Goal: Information Seeking & Learning: Learn about a topic

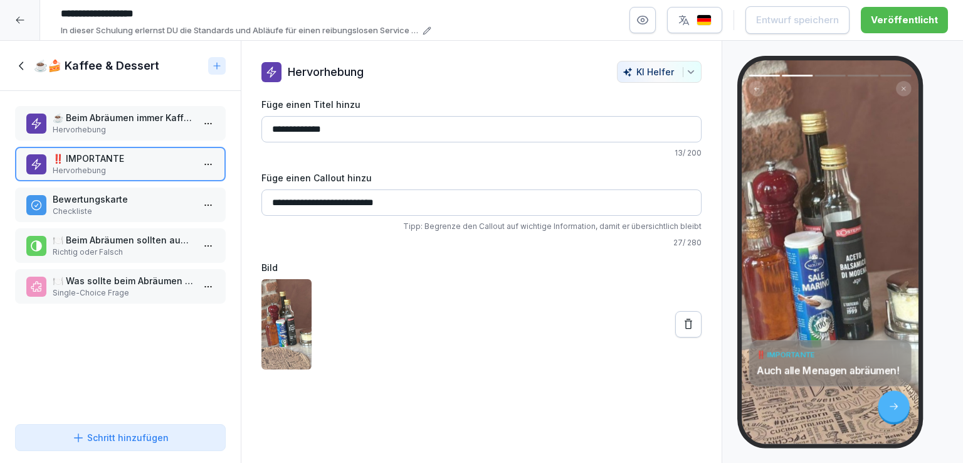
scroll to position [94, 0]
click at [18, 23] on icon at bounding box center [20, 20] width 8 height 7
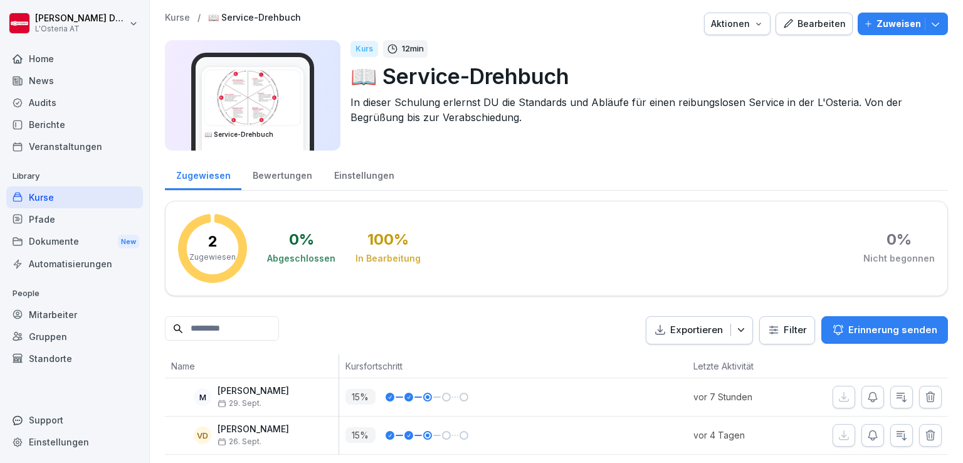
click at [51, 196] on div "Kurse" at bounding box center [74, 197] width 137 height 22
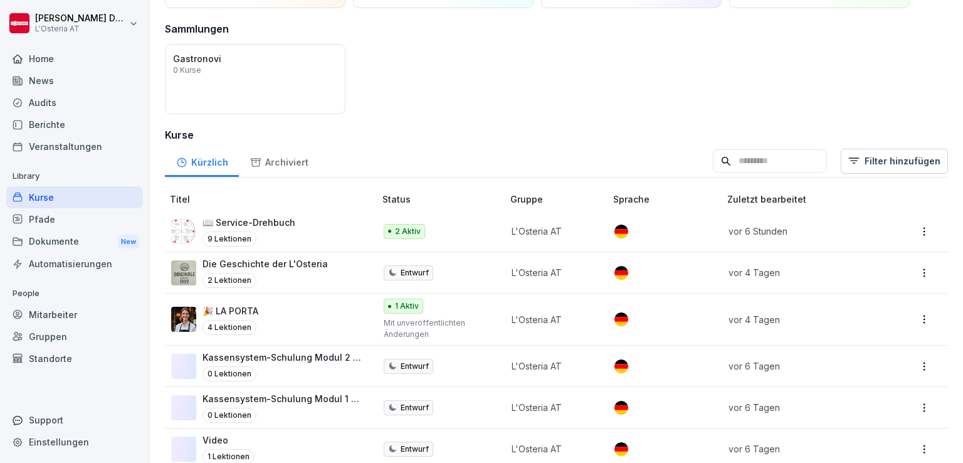
scroll to position [102, 0]
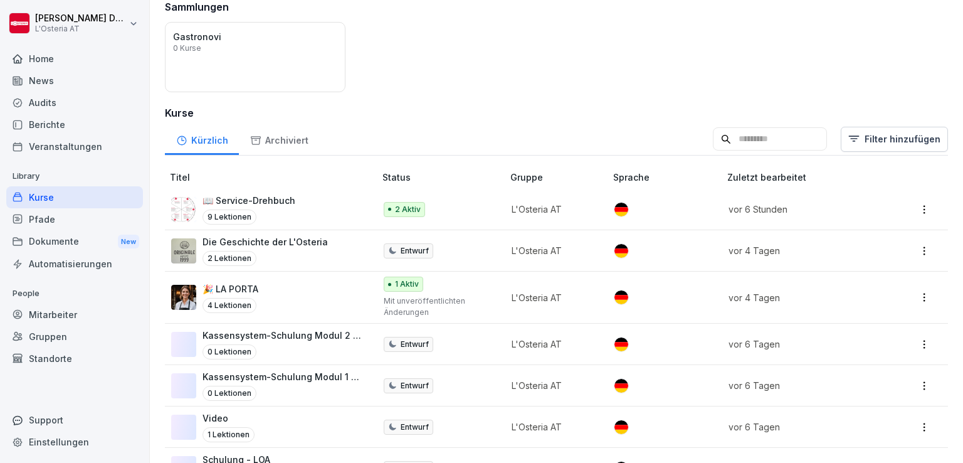
click at [260, 235] on p "Die Geschichte der L'Osteria" at bounding box center [265, 241] width 125 height 13
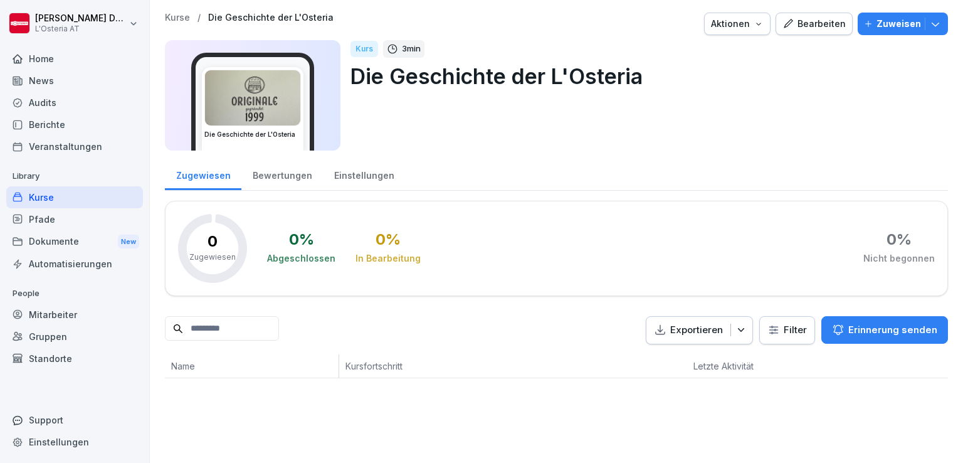
click at [803, 27] on div "Bearbeiten" at bounding box center [813, 24] width 63 height 14
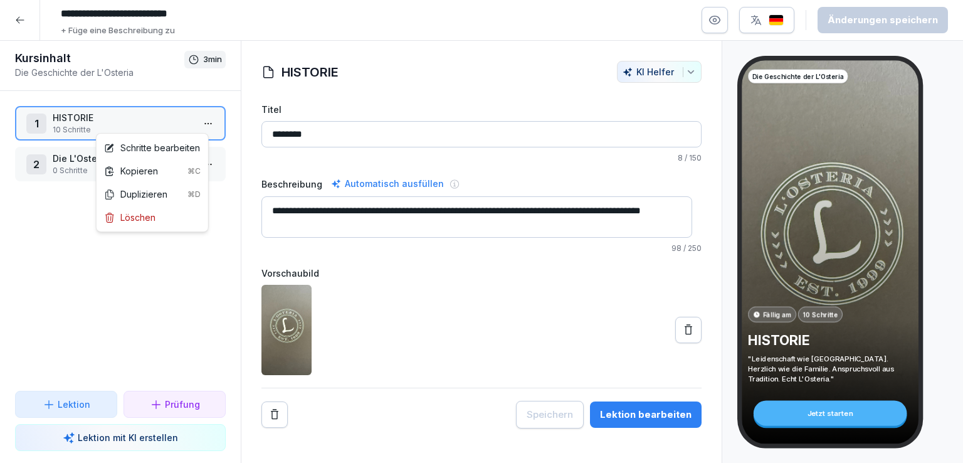
click at [194, 125] on html "**********" at bounding box center [481, 231] width 963 height 463
click at [154, 149] on div "Schritte bearbeiten" at bounding box center [152, 147] width 96 height 13
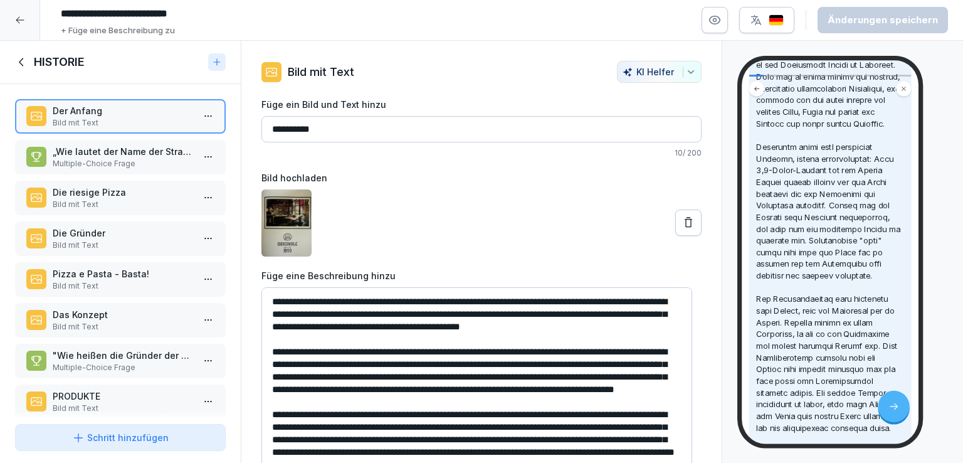
scroll to position [460, 0]
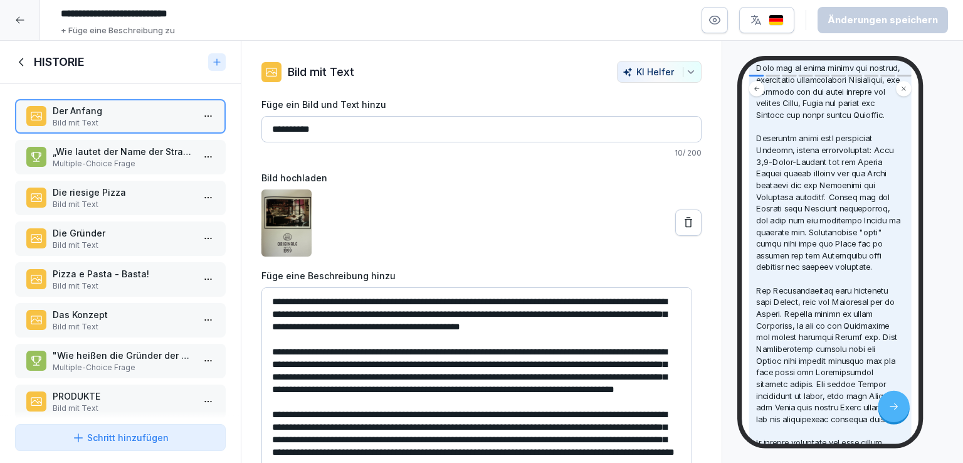
click at [135, 156] on div "„Wie lautet der Name der Straße, in der die erste L’Osteria eröffnet wurde?“ Mu…" at bounding box center [123, 157] width 140 height 24
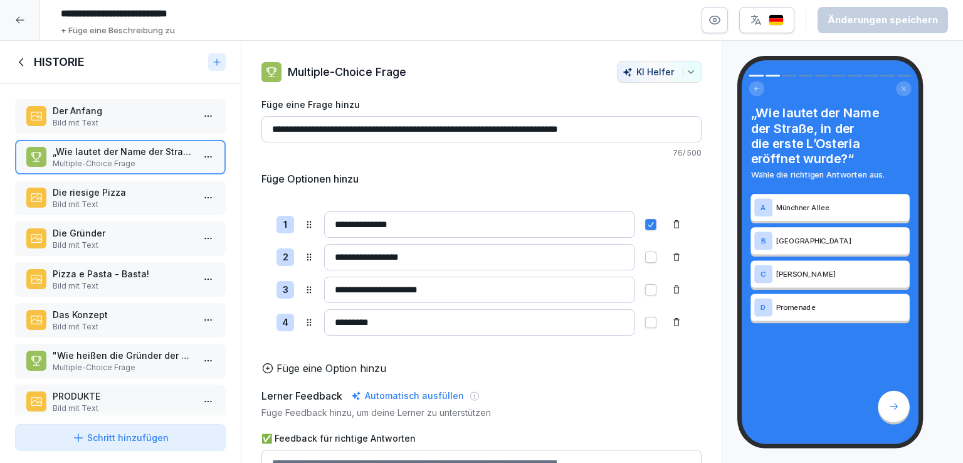
click at [81, 194] on p "Die riesige Pizza" at bounding box center [123, 192] width 140 height 13
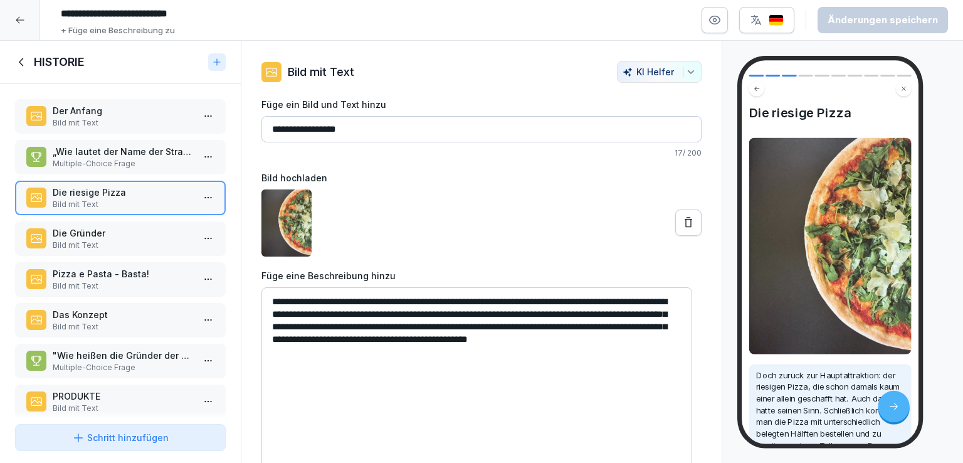
click at [97, 233] on p "Die Gründer" at bounding box center [123, 232] width 140 height 13
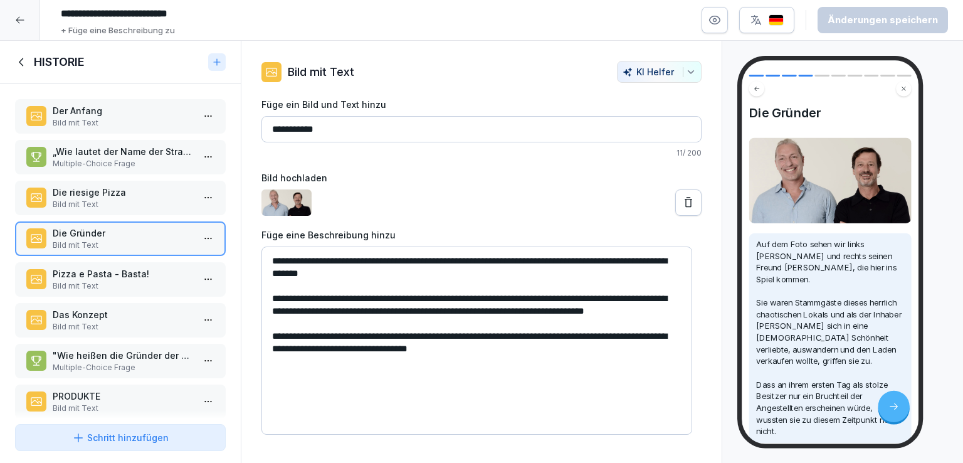
click at [23, 63] on icon at bounding box center [22, 62] width 14 height 14
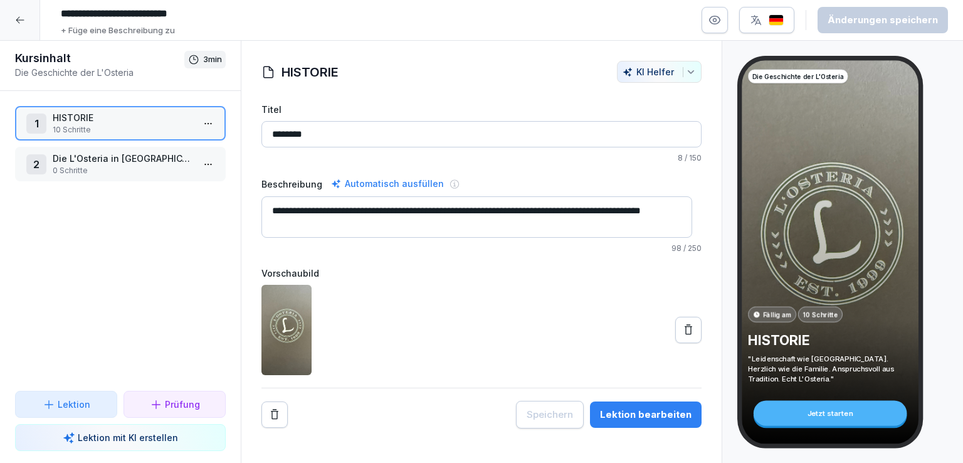
click at [127, 167] on p "0 Schritte" at bounding box center [123, 170] width 140 height 11
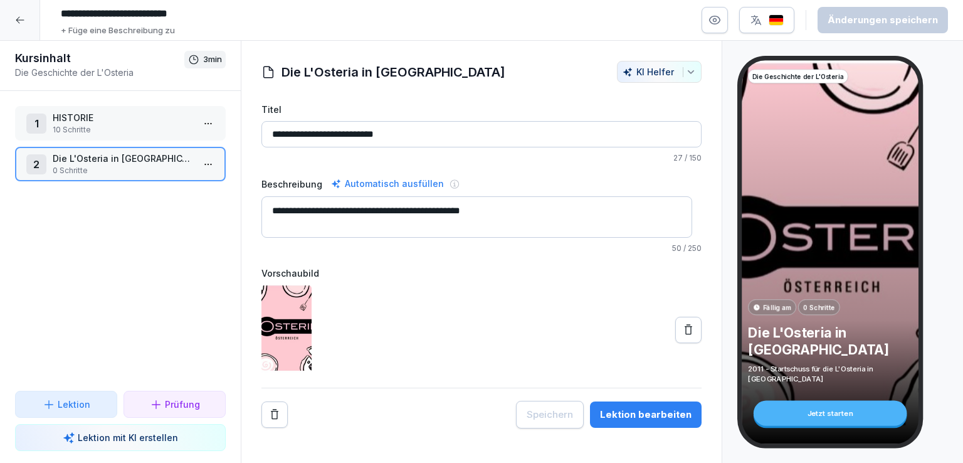
click at [125, 120] on p "HISTORIE" at bounding box center [123, 117] width 140 height 13
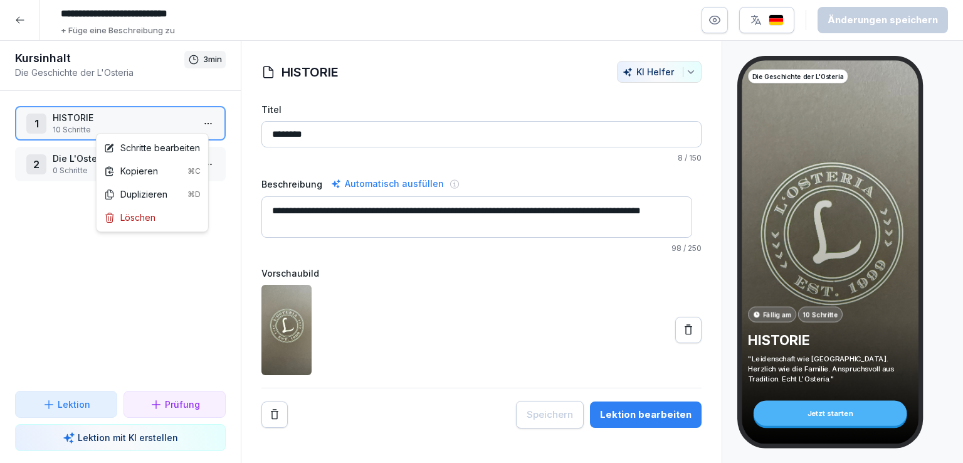
click at [205, 129] on html "**********" at bounding box center [481, 231] width 963 height 463
click at [176, 145] on div "Schritte bearbeiten" at bounding box center [152, 147] width 96 height 13
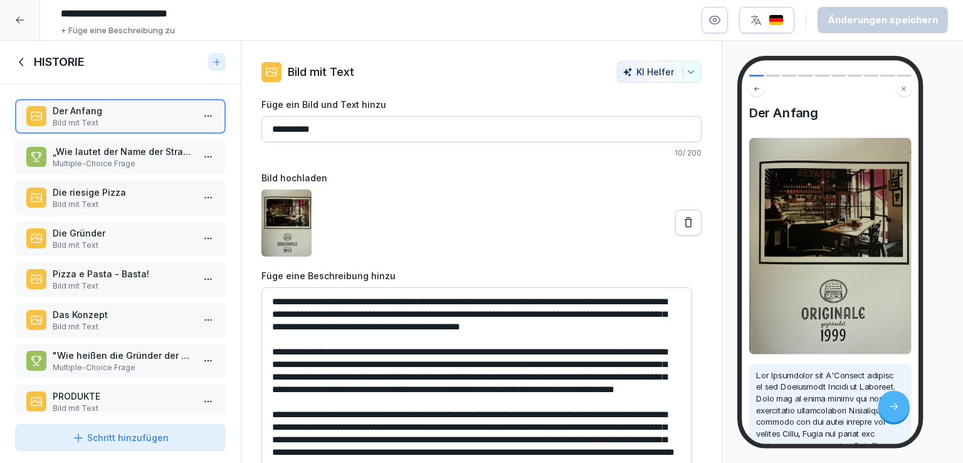
scroll to position [100, 0]
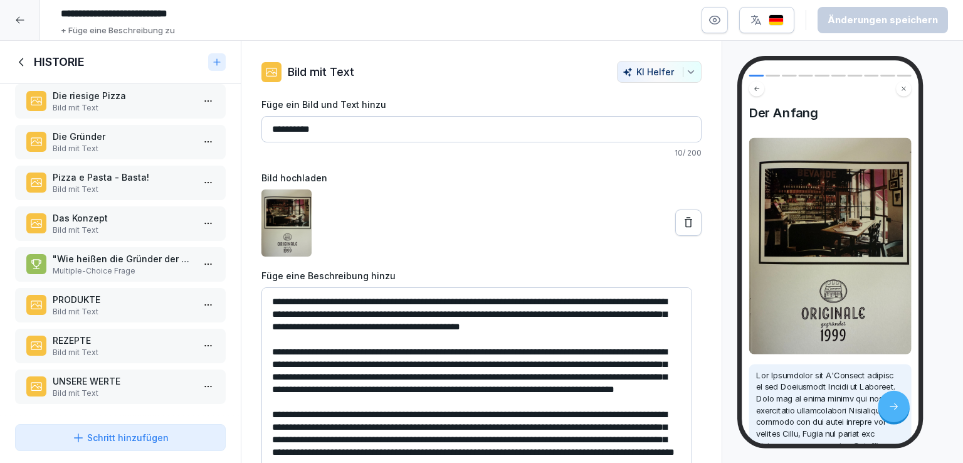
click at [130, 252] on p ""Wie heißen die Gründer der L'Osteria?"" at bounding box center [123, 258] width 140 height 13
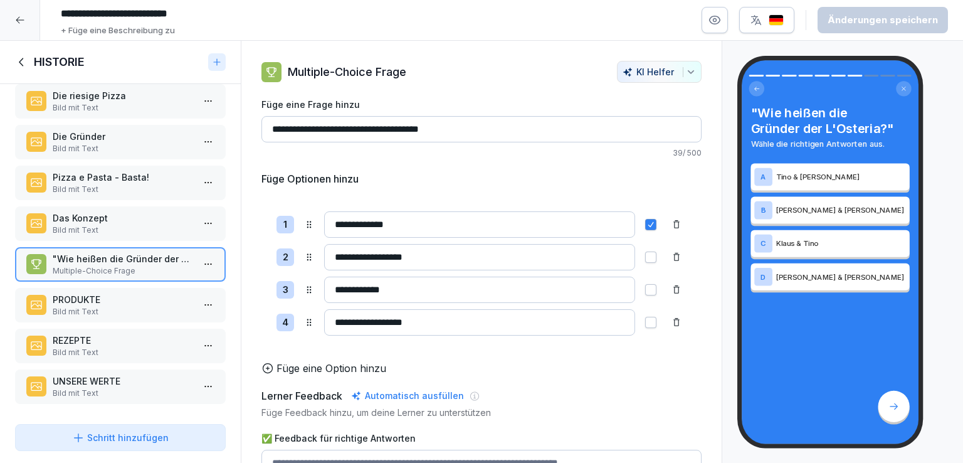
click at [21, 63] on icon at bounding box center [21, 62] width 4 height 8
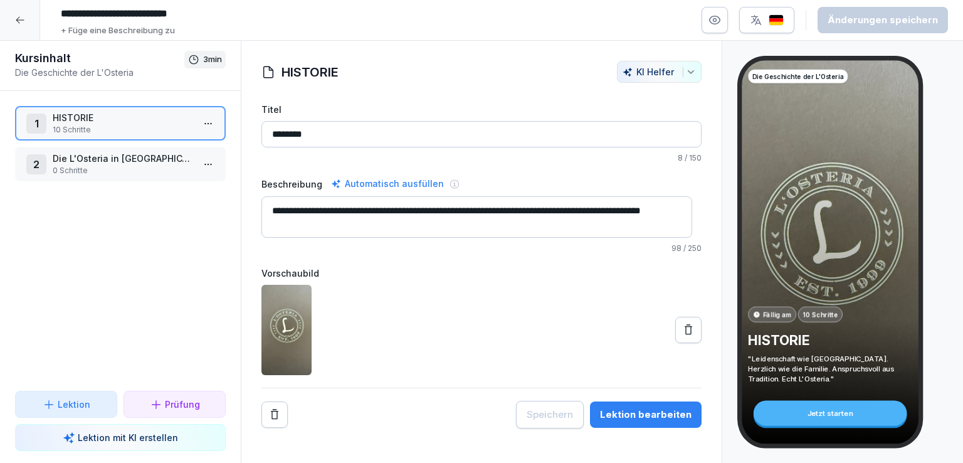
click at [133, 163] on p "Die L'Osteria in Österreich" at bounding box center [123, 158] width 140 height 13
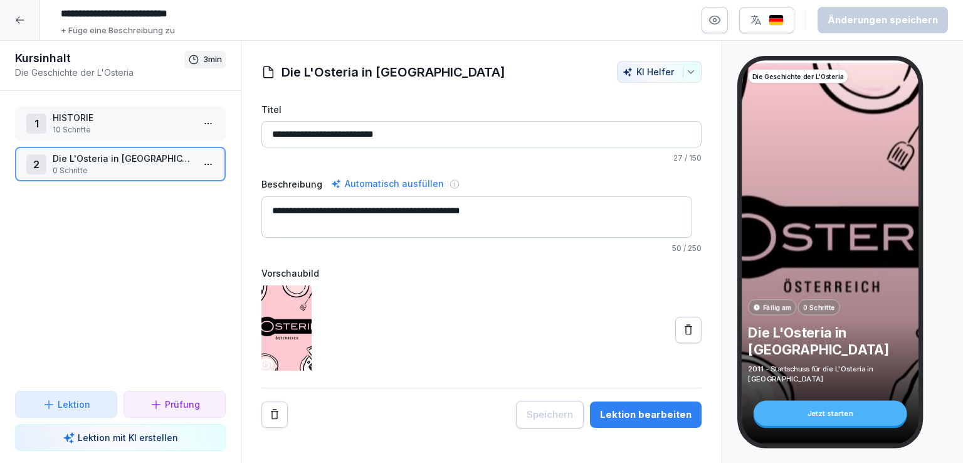
click at [15, 23] on icon at bounding box center [20, 20] width 10 height 10
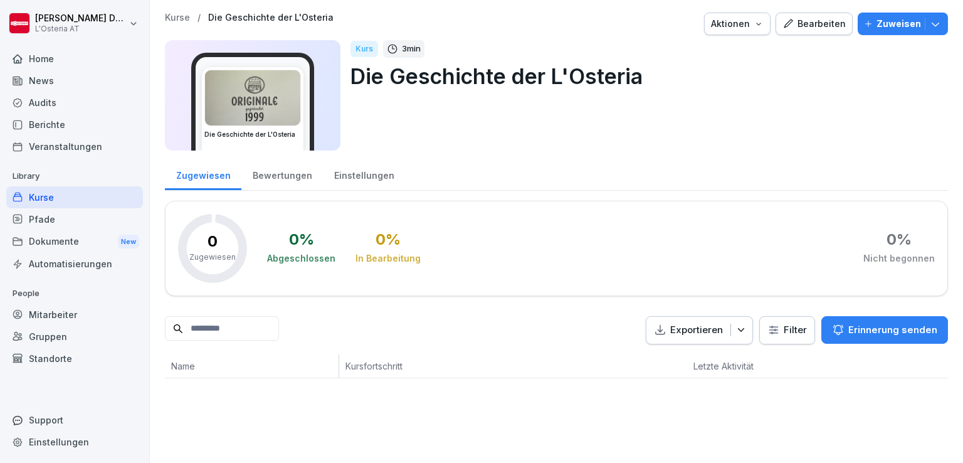
click at [40, 197] on div "Kurse" at bounding box center [74, 197] width 137 height 22
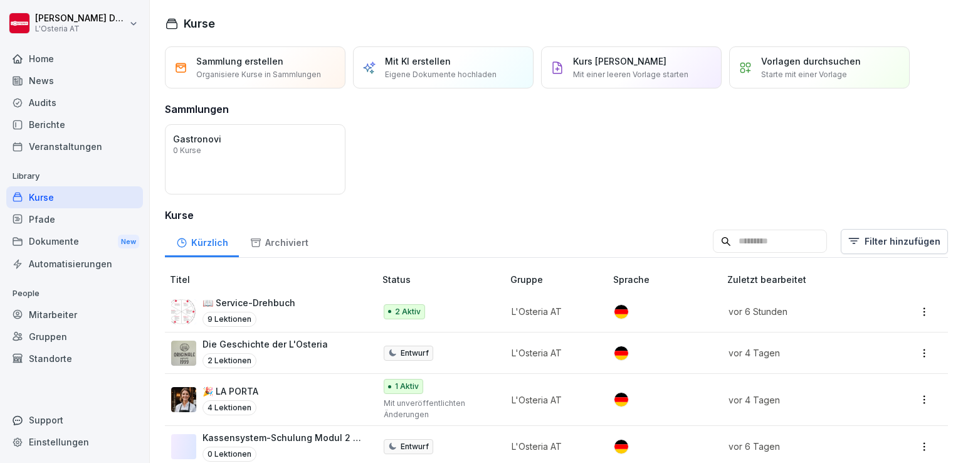
click at [248, 302] on p "📖 Service-Drehbuch" at bounding box center [249, 302] width 93 height 13
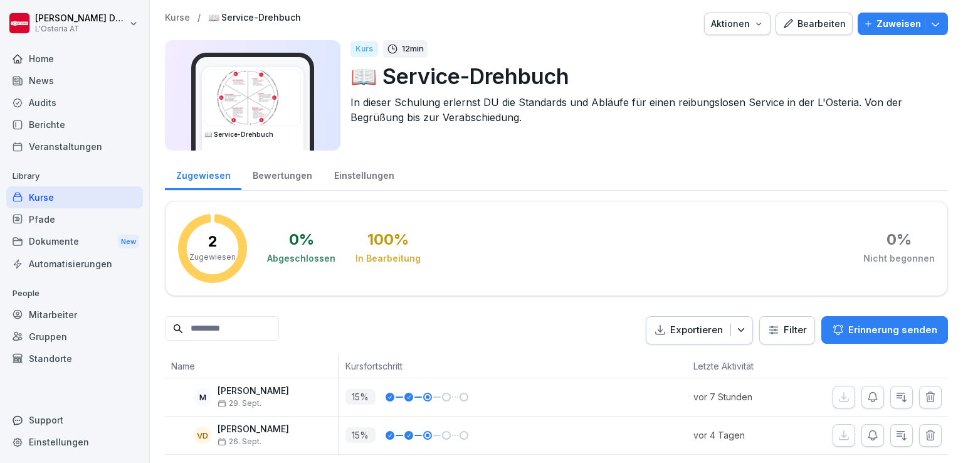
click at [810, 26] on div "Bearbeiten" at bounding box center [813, 24] width 63 height 14
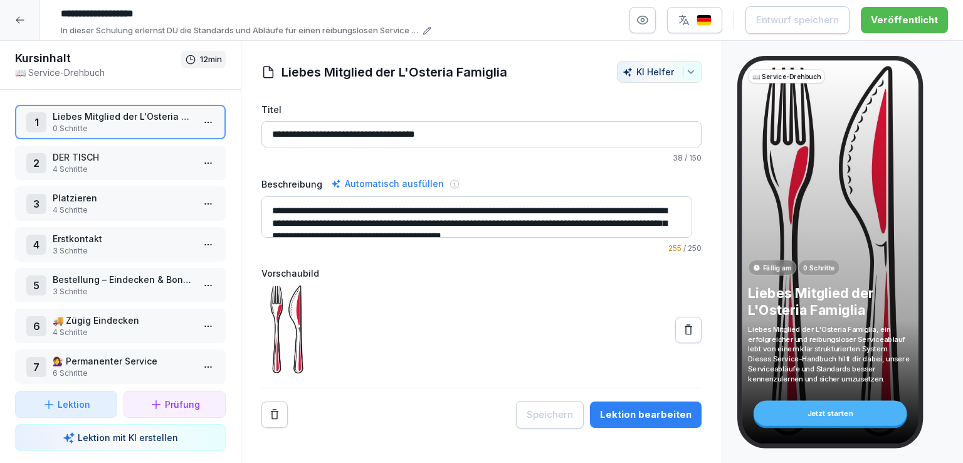
click at [117, 157] on p "DER TISCH" at bounding box center [123, 156] width 140 height 13
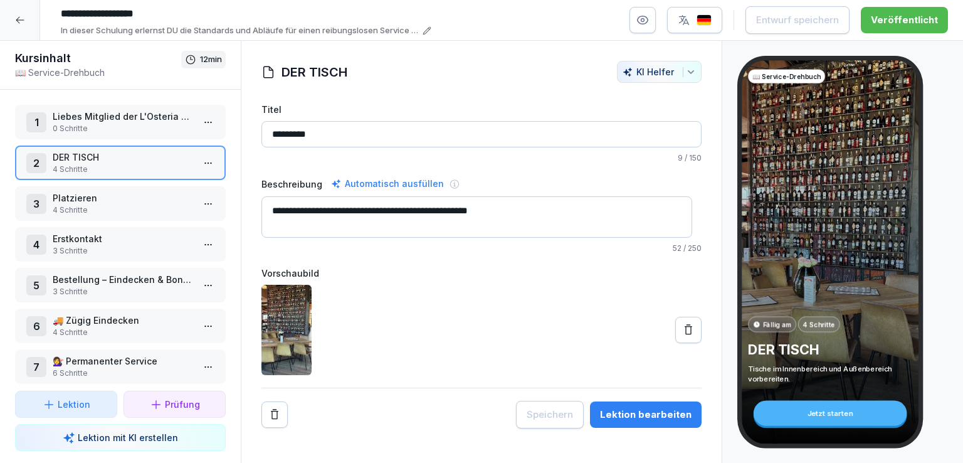
click at [197, 162] on html "**********" at bounding box center [481, 231] width 963 height 463
click at [167, 184] on div "Schritte bearbeiten" at bounding box center [152, 186] width 96 height 13
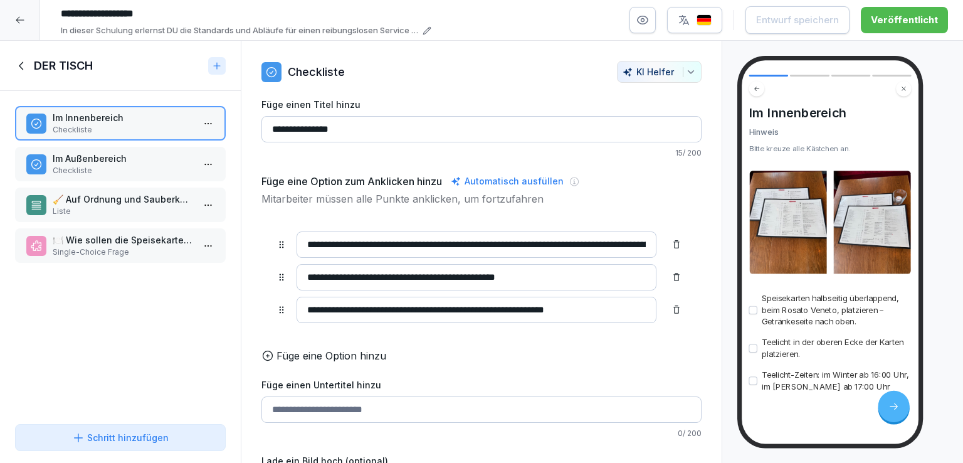
scroll to position [9, 0]
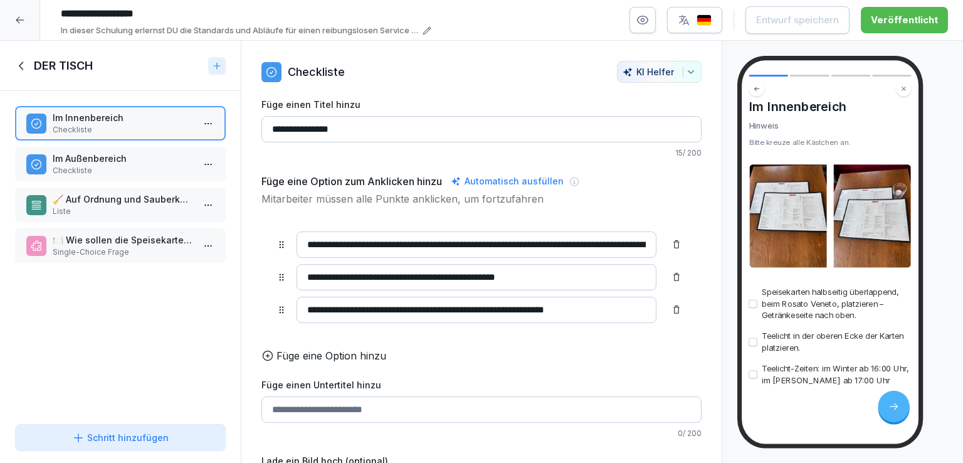
click at [138, 162] on p "Im Außenbereich" at bounding box center [123, 158] width 140 height 13
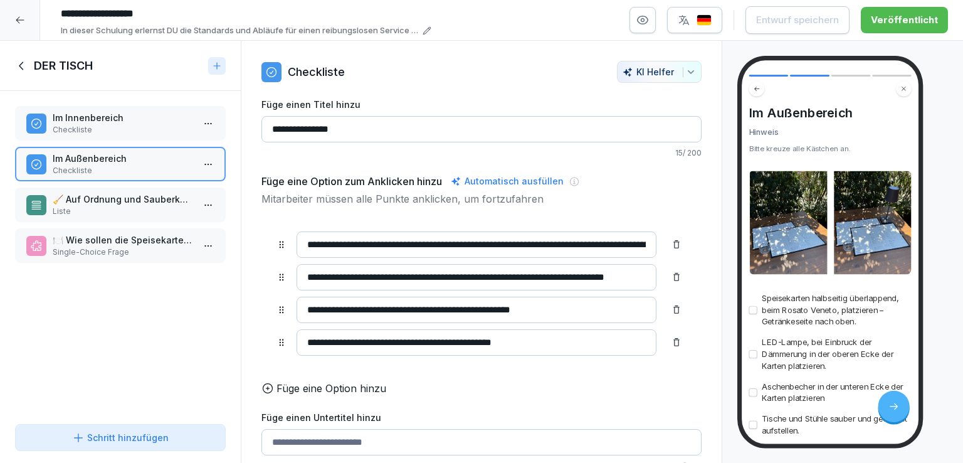
click at [129, 199] on p "🧹 Auf Ordnung und Sauberkeit achten" at bounding box center [123, 198] width 140 height 13
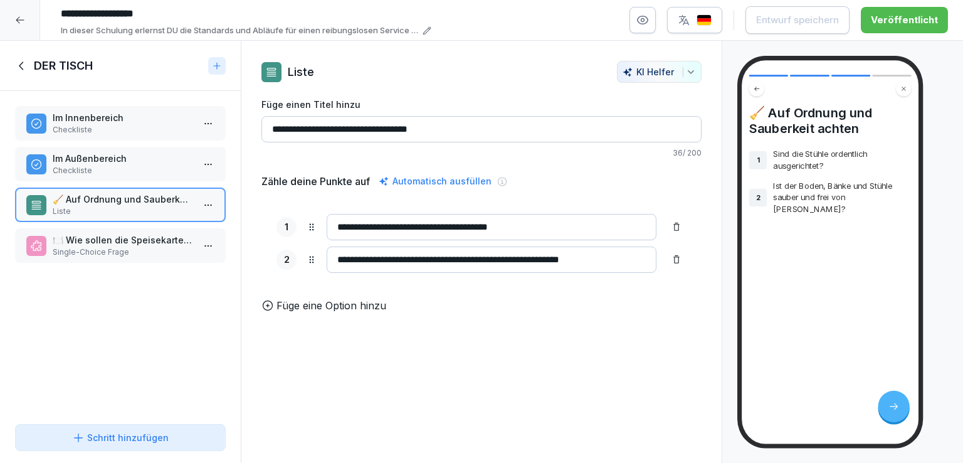
click at [135, 243] on p "🍽️ Wie sollen die Speisekarten auf dem Tisch platziert werden?" at bounding box center [123, 239] width 140 height 13
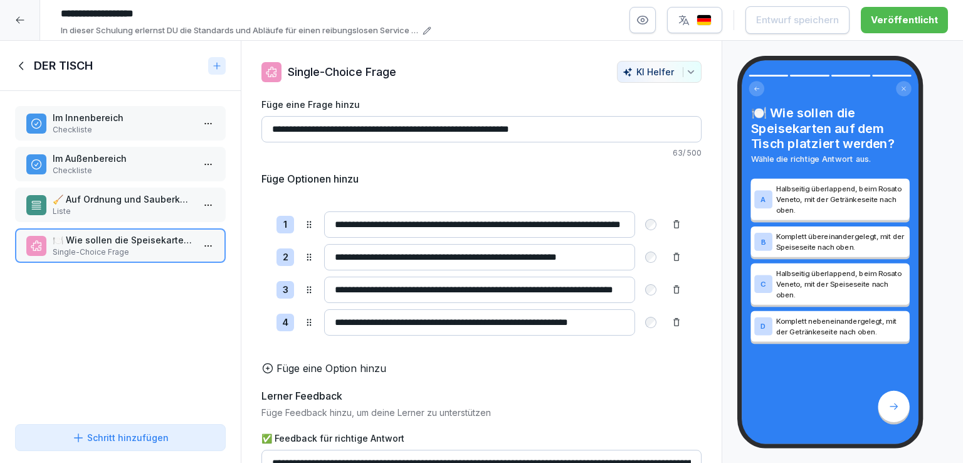
click at [23, 70] on icon at bounding box center [22, 66] width 14 height 14
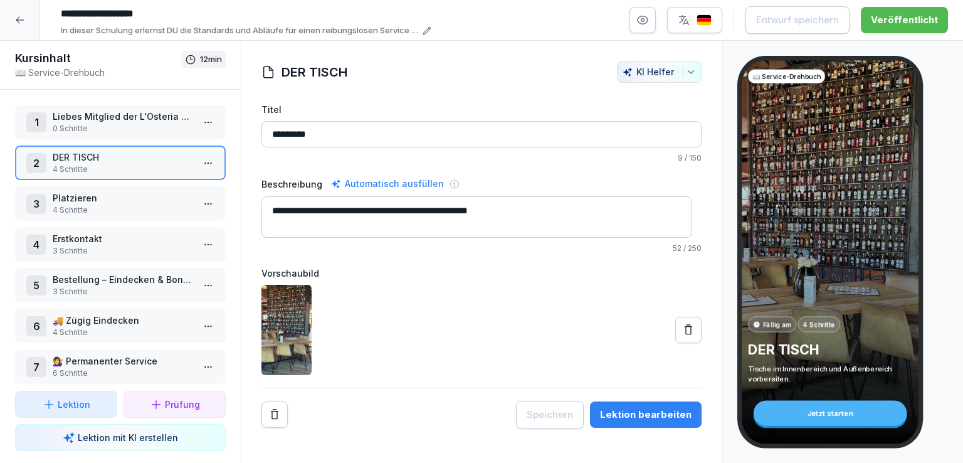
click at [107, 199] on p "Platzieren" at bounding box center [123, 197] width 140 height 13
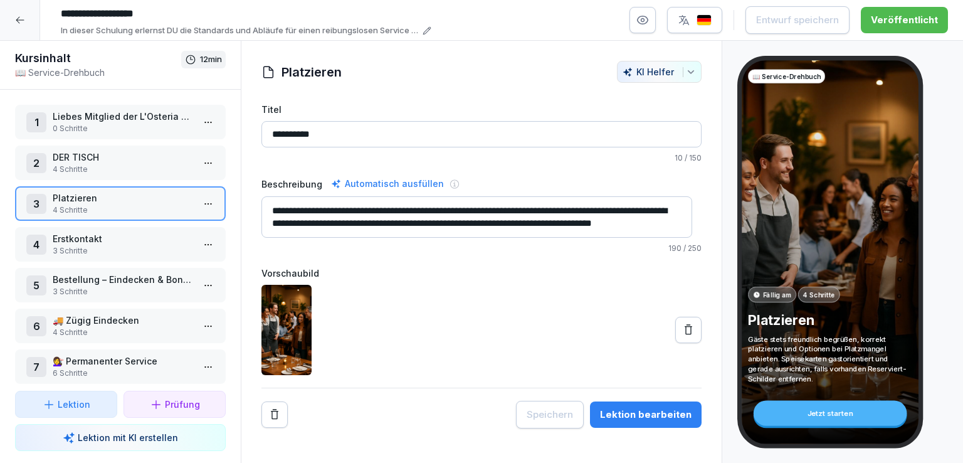
click at [202, 208] on html "**********" at bounding box center [481, 231] width 963 height 463
click at [172, 226] on div "Schritte bearbeiten" at bounding box center [152, 226] width 96 height 13
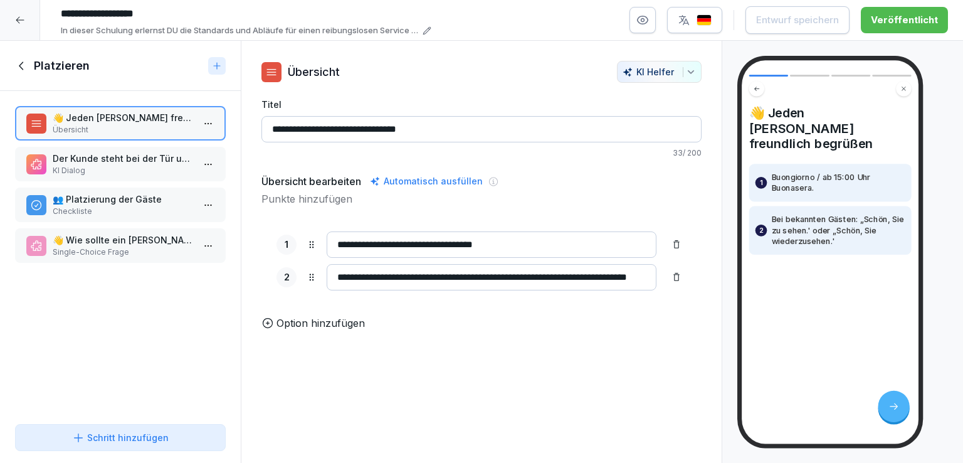
click at [138, 165] on p "KI Dialog" at bounding box center [123, 170] width 140 height 11
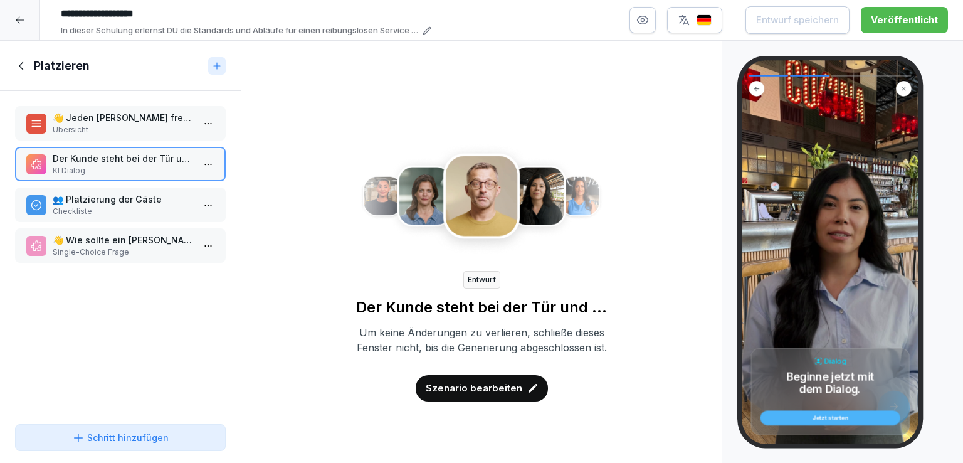
click at [490, 395] on p "Szenario bearbeiten" at bounding box center [474, 388] width 97 height 14
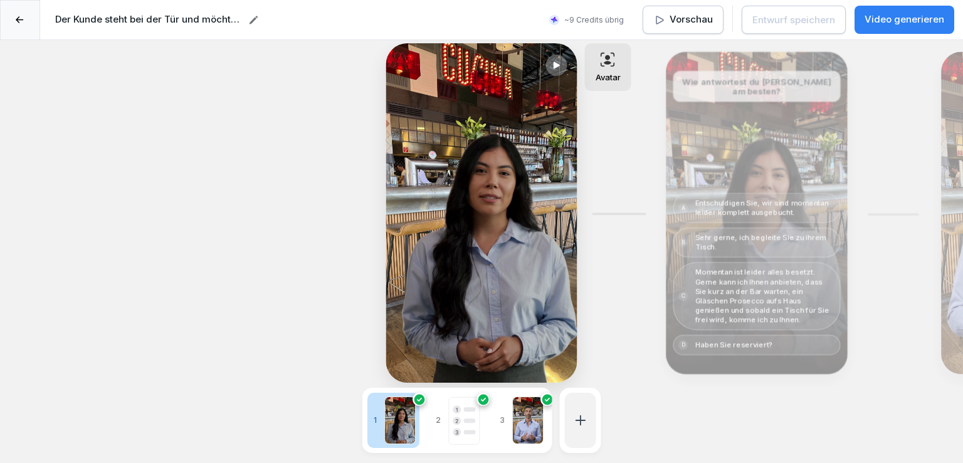
click at [551, 66] on icon at bounding box center [556, 65] width 11 height 10
click at [782, 134] on div "Bearbeiten" at bounding box center [757, 212] width 172 height 313
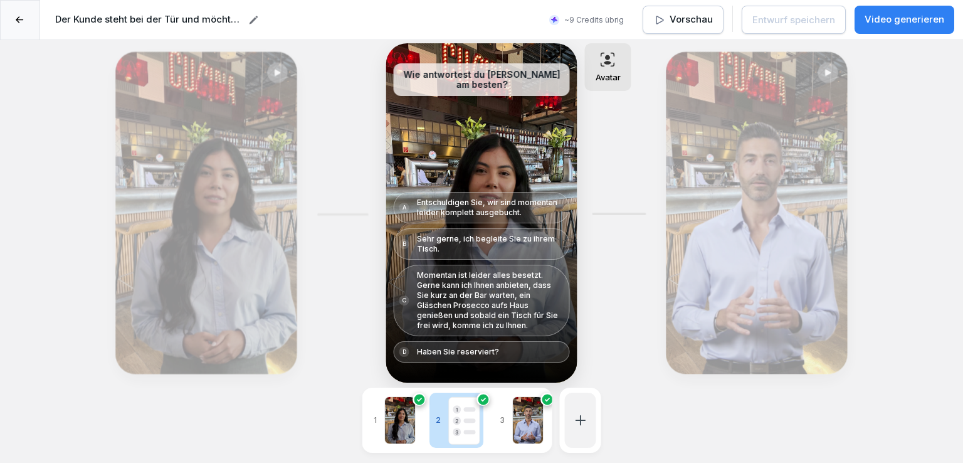
click at [487, 351] on p "Haben Sie reserviert?" at bounding box center [458, 352] width 82 height 10
click at [487, 202] on p "Entschuldigen Sie, wir sind momentan leider komplett ausgebucht." at bounding box center [490, 207] width 147 height 20
click at [477, 245] on p "Sehr gerne, ich begleite Sie zu ihrem Tisch." at bounding box center [490, 244] width 147 height 20
click at [482, 301] on p "Momentan ist leider alles besetzt. Gerne kann ich Ihnen anbieten, dass Sie kurz…" at bounding box center [490, 300] width 147 height 60
click at [786, 204] on div "Bearbeiten" at bounding box center [757, 212] width 172 height 313
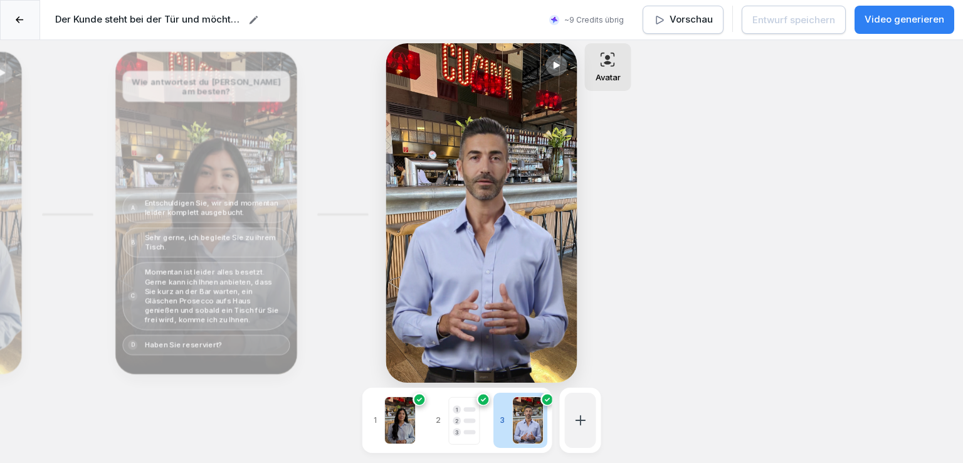
click at [554, 63] on icon at bounding box center [556, 64] width 6 height 7
click at [19, 16] on icon at bounding box center [20, 19] width 8 height 7
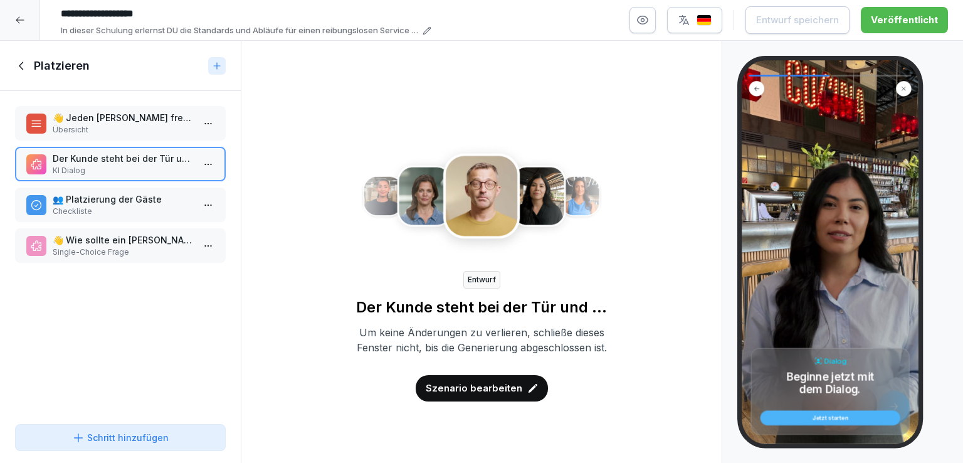
click at [106, 206] on p "Checkliste" at bounding box center [123, 211] width 140 height 11
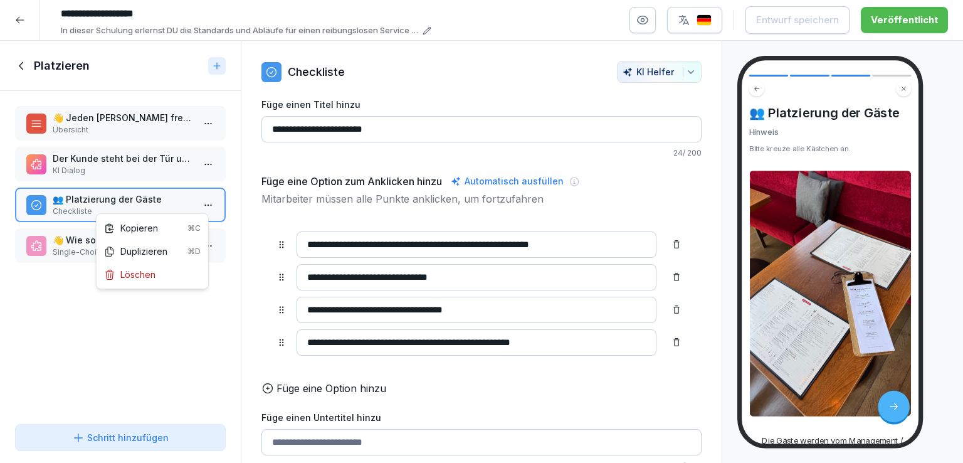
click at [201, 205] on html "**********" at bounding box center [481, 231] width 963 height 463
click at [155, 231] on div "Kopieren ⌘C" at bounding box center [152, 227] width 97 height 13
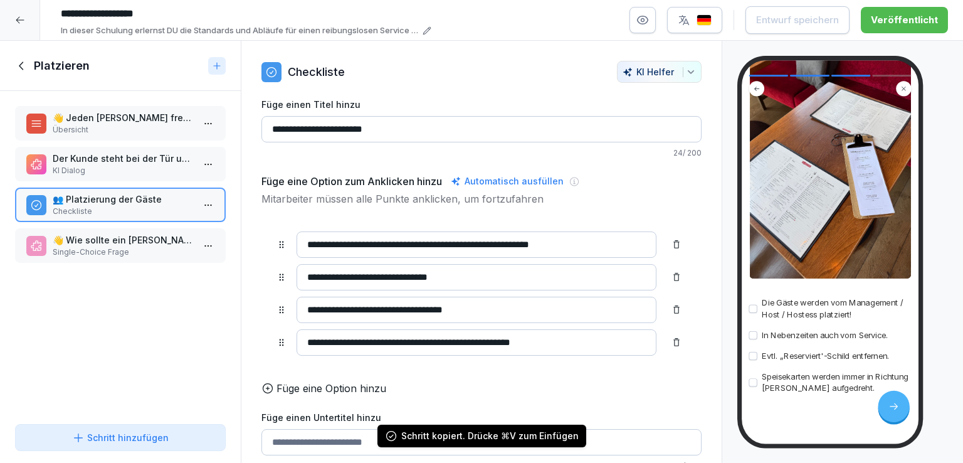
scroll to position [203, 0]
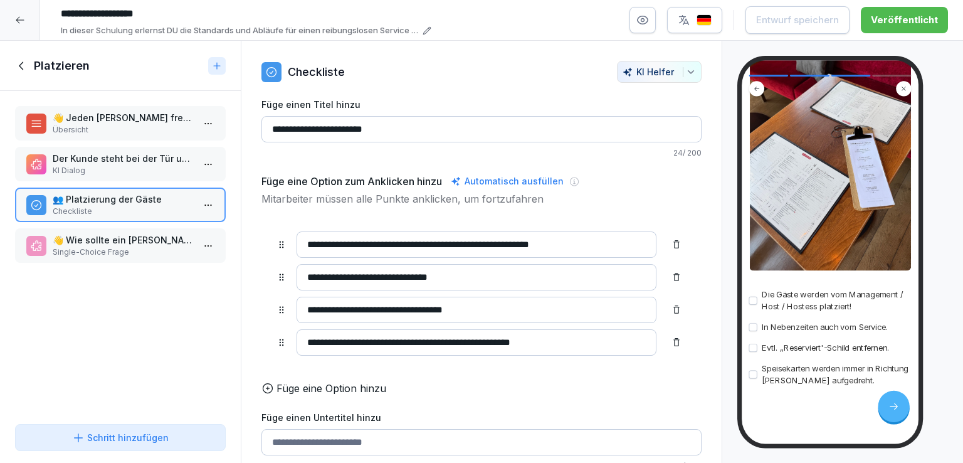
click at [136, 246] on p "Single-Choice Frage" at bounding box center [123, 251] width 140 height 11
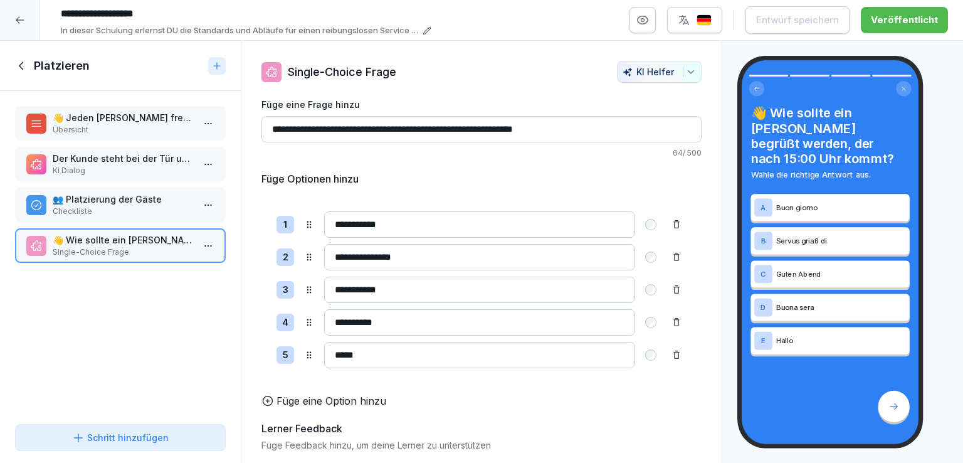
click at [20, 70] on icon at bounding box center [22, 66] width 14 height 14
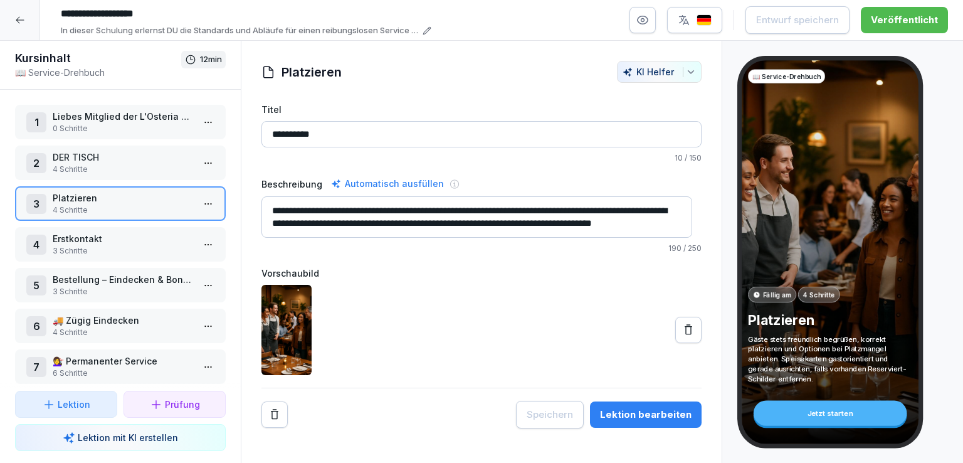
click at [106, 238] on p "Erstkontakt" at bounding box center [123, 238] width 140 height 13
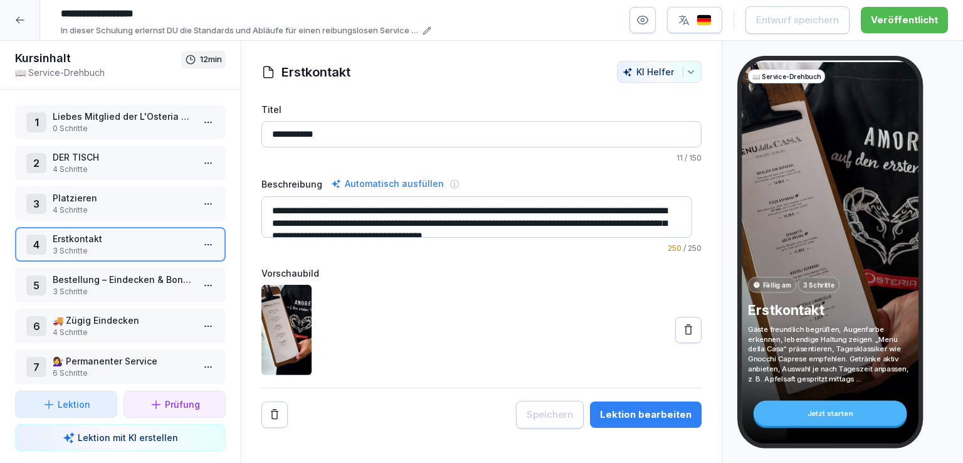
click at [201, 245] on html "**********" at bounding box center [481, 231] width 963 height 463
click at [171, 270] on div "Schritte bearbeiten" at bounding box center [152, 266] width 96 height 13
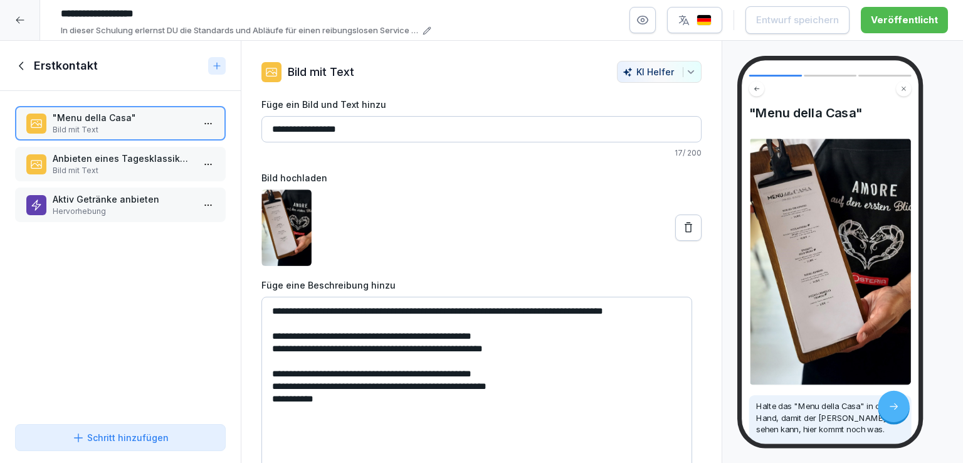
click at [149, 162] on p "Anbieten eines Tagesklassikers" at bounding box center [123, 158] width 140 height 13
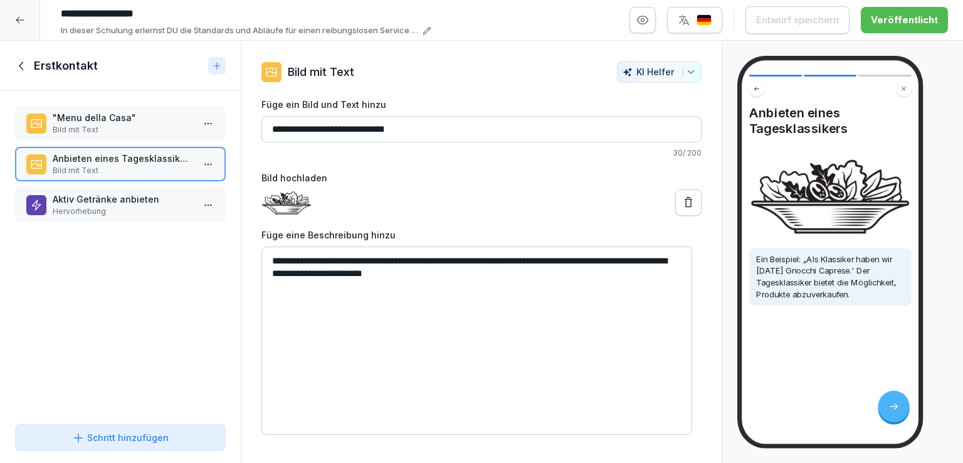
click at [154, 194] on p "Aktiv Getränke anbieten" at bounding box center [123, 198] width 140 height 13
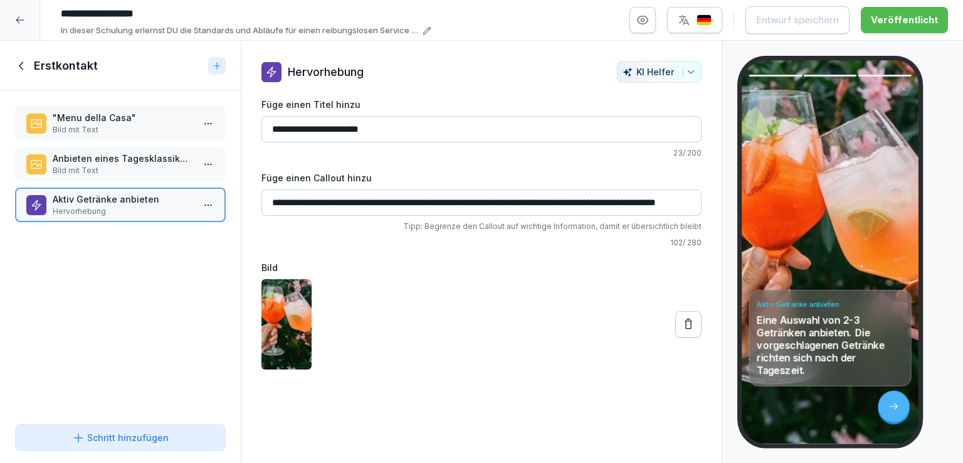
click at [21, 66] on icon at bounding box center [22, 66] width 14 height 14
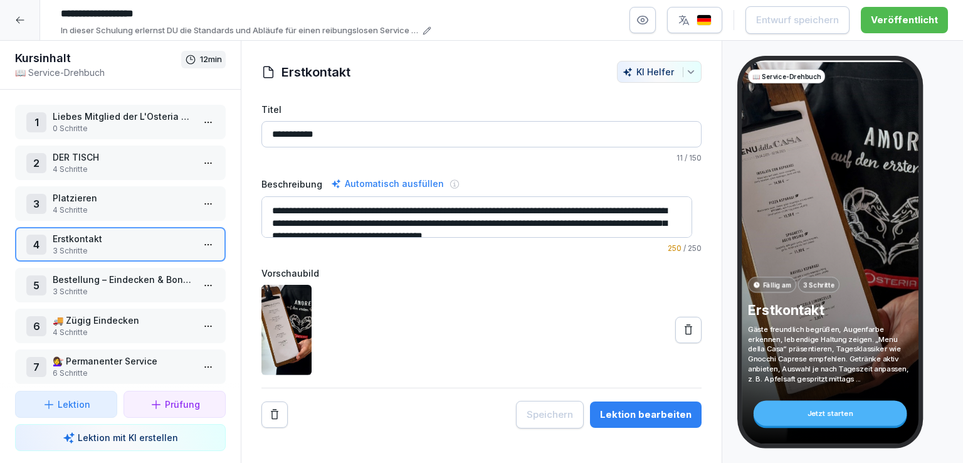
click at [139, 281] on p "Bestellung – Eindecken & Bonieren" at bounding box center [123, 279] width 140 height 13
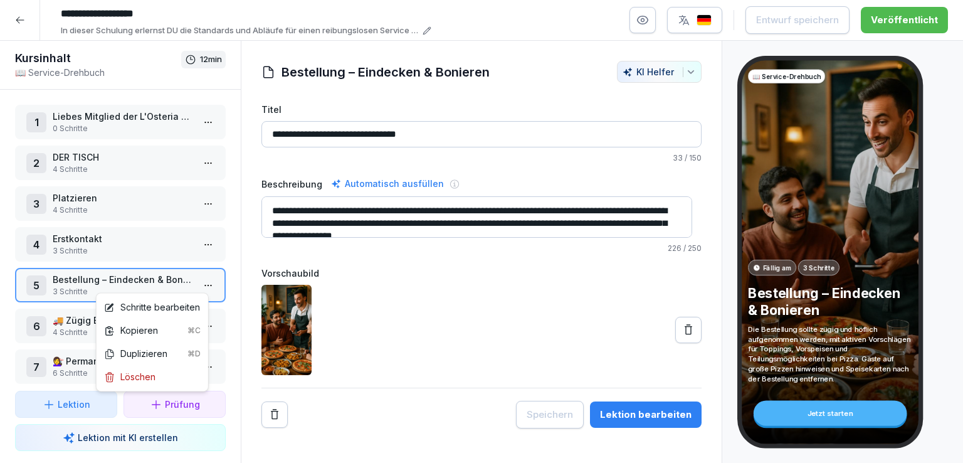
click at [205, 285] on html "**********" at bounding box center [481, 231] width 963 height 463
click at [162, 307] on div "Schritte bearbeiten" at bounding box center [152, 306] width 96 height 13
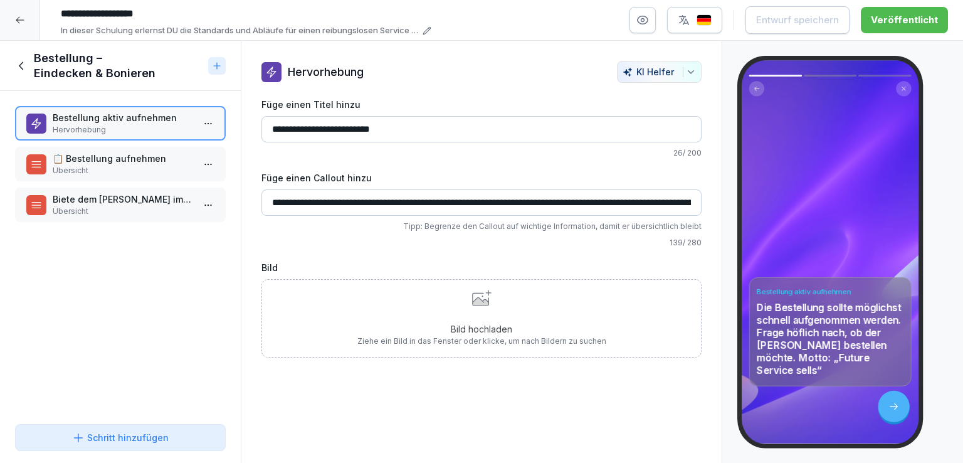
click at [120, 158] on p "📋 Bestellung aufnehmen" at bounding box center [123, 158] width 140 height 13
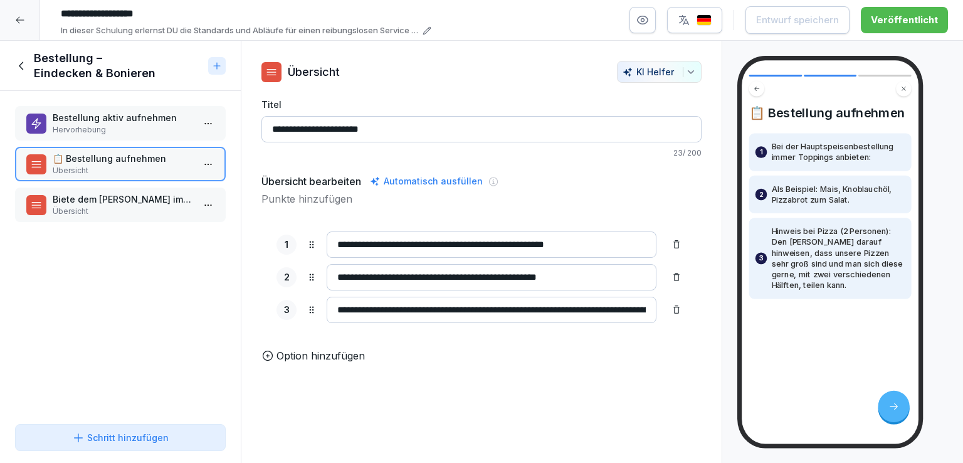
click at [147, 199] on p "Biete dem [PERSON_NAME] immer eine Vorspeise an" at bounding box center [123, 198] width 140 height 13
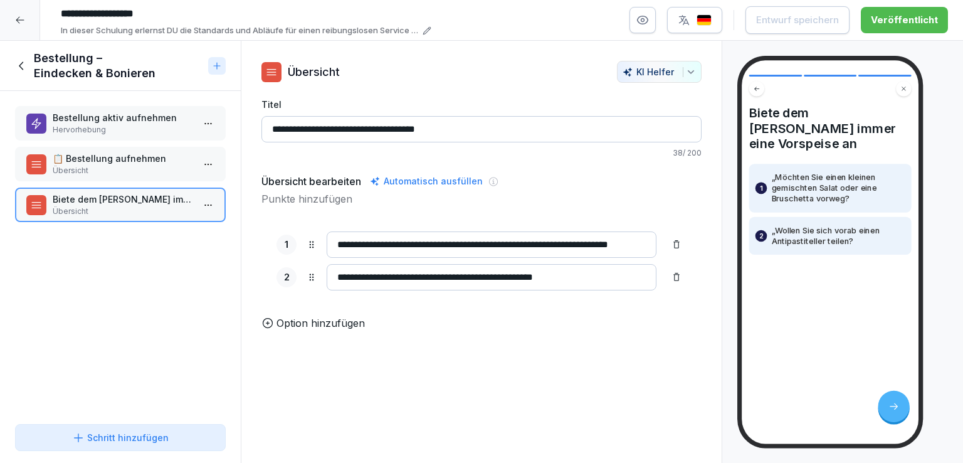
click at [18, 66] on icon at bounding box center [22, 66] width 14 height 14
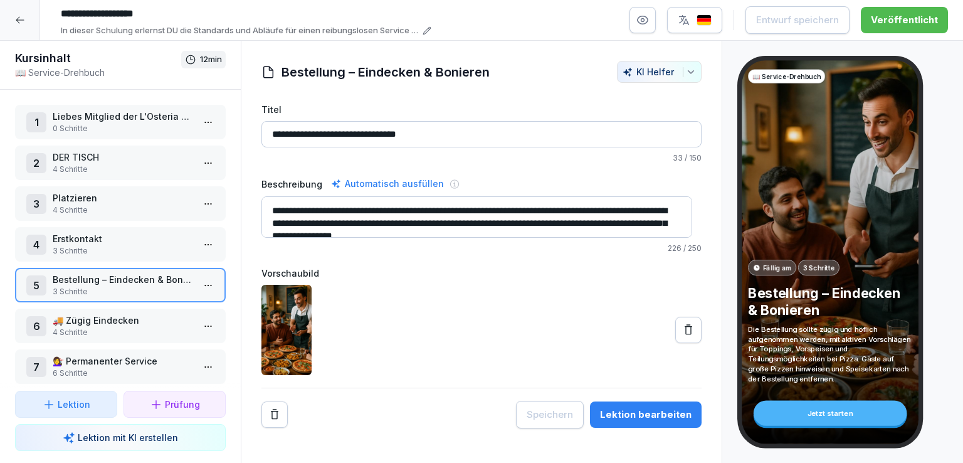
click at [125, 317] on p "🚚 Zügig Eindecken" at bounding box center [123, 319] width 140 height 13
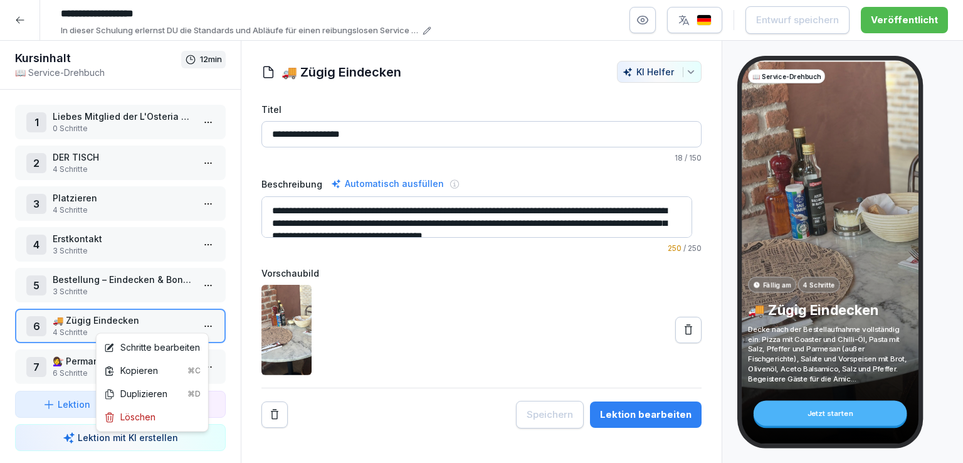
click at [198, 323] on html "**********" at bounding box center [481, 231] width 963 height 463
click at [170, 352] on div "Schritte bearbeiten" at bounding box center [152, 346] width 96 height 13
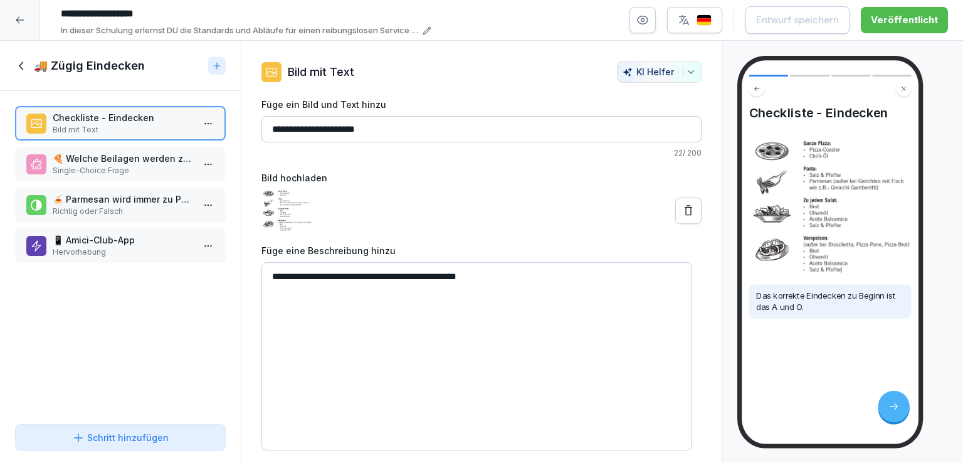
click at [122, 163] on p "🍕 Welche Beilagen werden zu einer ganzen Pizza serviert?" at bounding box center [123, 158] width 140 height 13
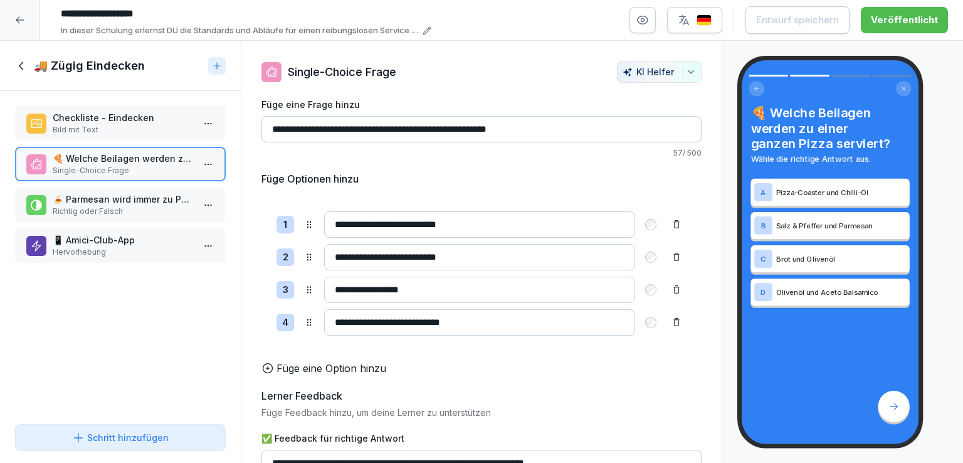
click at [135, 201] on p "🍝 Parmesan wird immer zu Pasta-Gerichten serviert." at bounding box center [123, 198] width 140 height 13
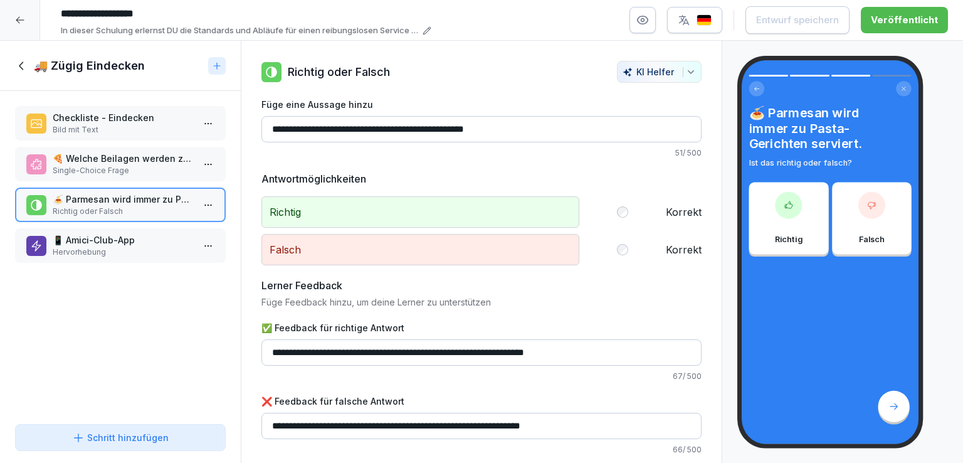
click at [145, 241] on p "📱 Amici-Club-App" at bounding box center [123, 239] width 140 height 13
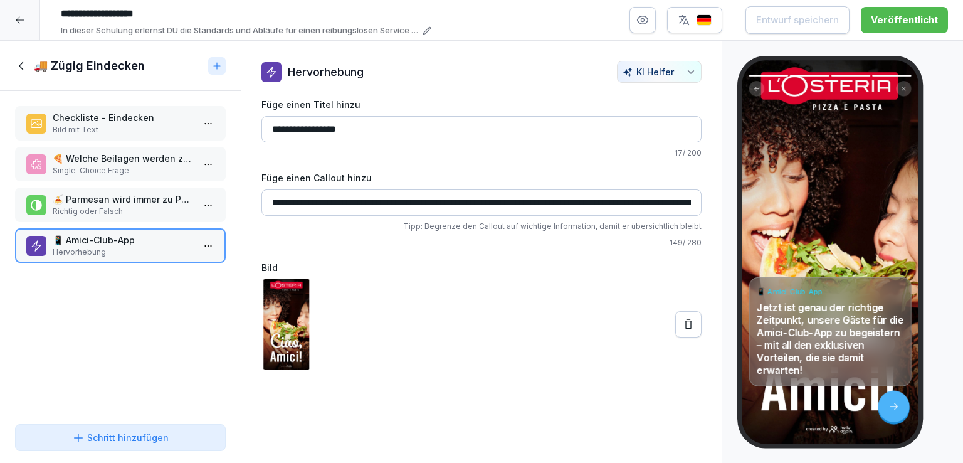
click at [23, 66] on icon at bounding box center [22, 66] width 14 height 14
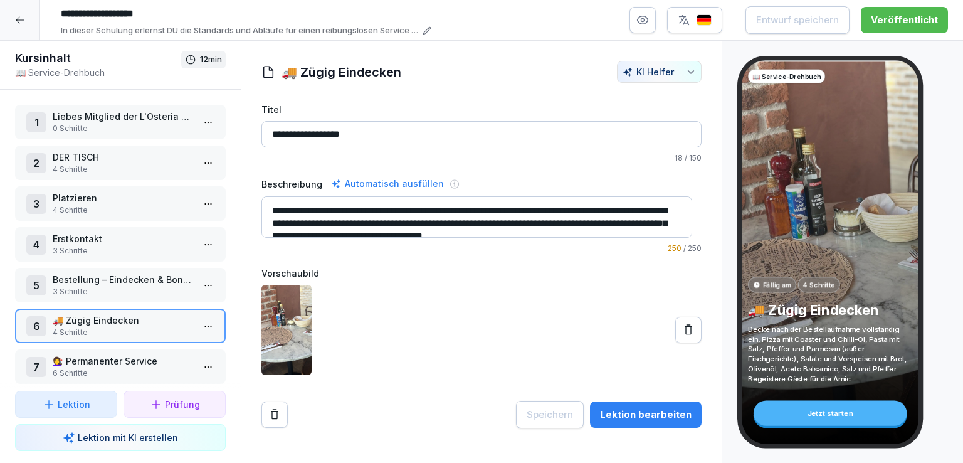
click at [122, 356] on p "💇‍♀️ Permanenter Service" at bounding box center [123, 360] width 140 height 13
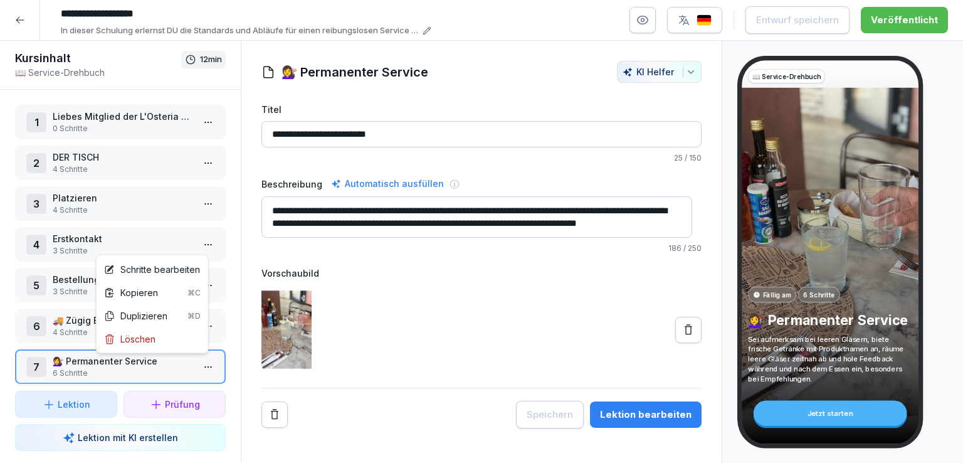
click at [199, 362] on html "**********" at bounding box center [481, 231] width 963 height 463
click at [159, 264] on div "Schritte bearbeiten" at bounding box center [152, 269] width 96 height 13
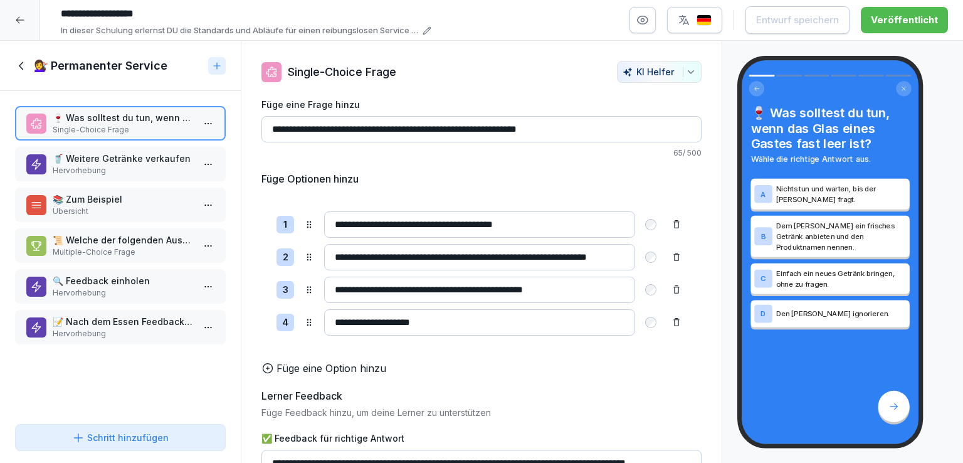
click at [143, 160] on p "🥤 Weitere Getränke verkaufen" at bounding box center [123, 158] width 140 height 13
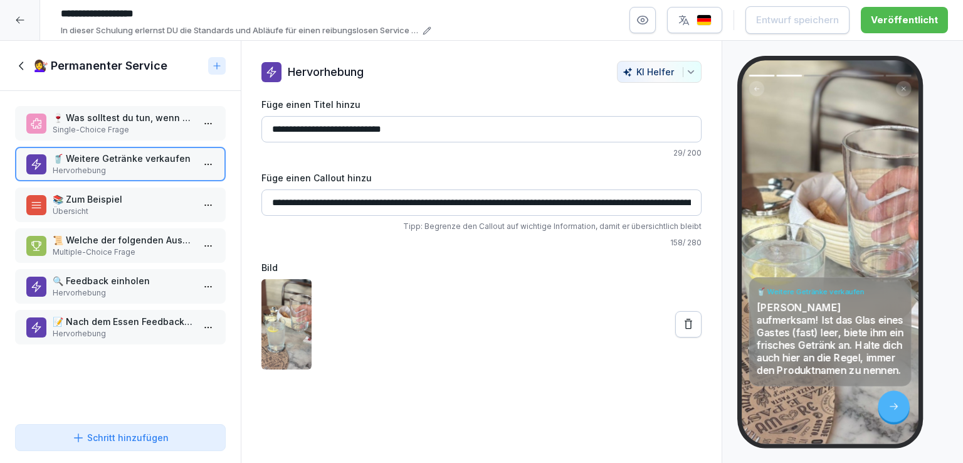
click at [143, 198] on p "📚 Zum Beispiel" at bounding box center [123, 198] width 140 height 13
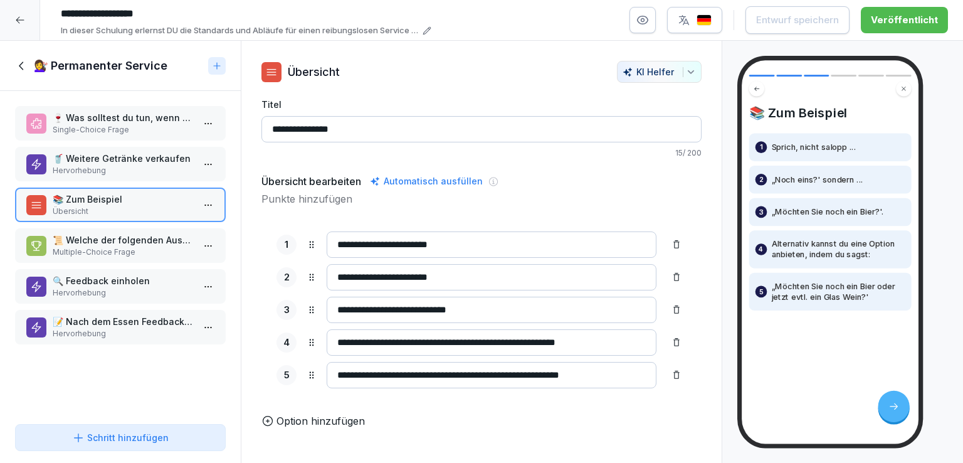
click at [150, 235] on p "📜 Welche der folgenden Aussagen entsprechen den Regeln für den Service?" at bounding box center [123, 239] width 140 height 13
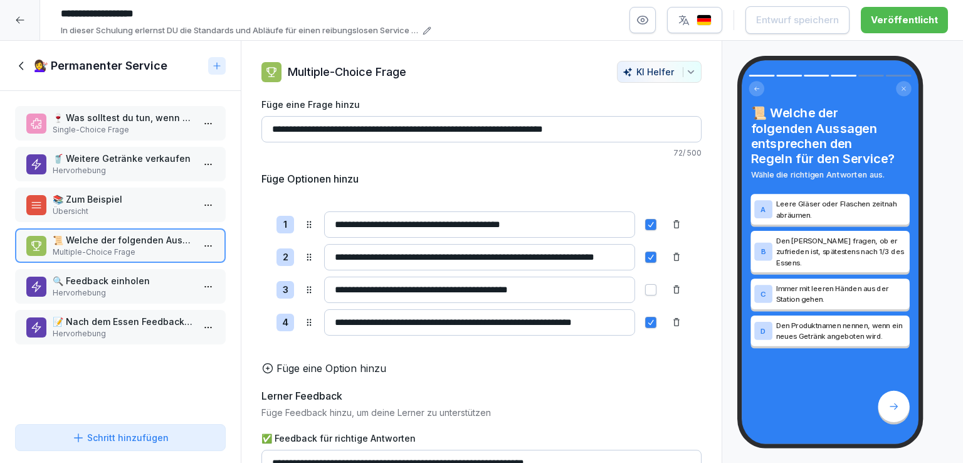
click at [131, 281] on p "🔍 Feedback einholen" at bounding box center [123, 280] width 140 height 13
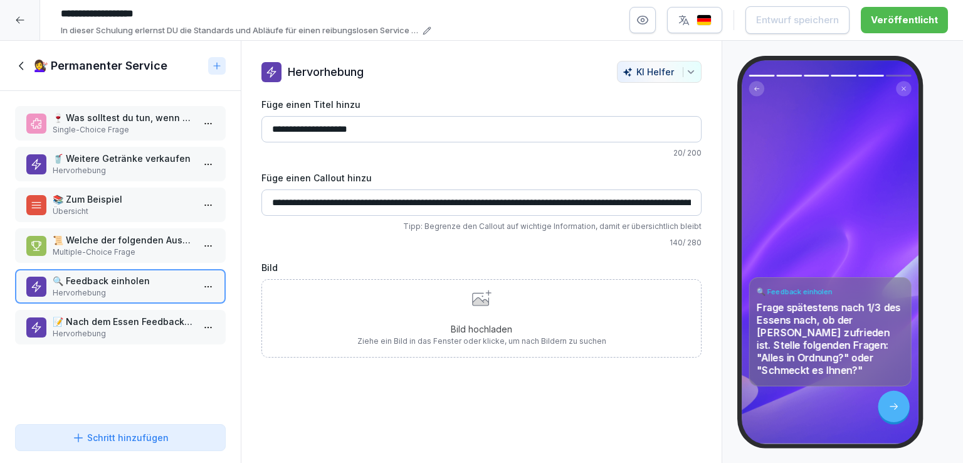
click at [147, 328] on p "Hervorhebung" at bounding box center [123, 333] width 140 height 11
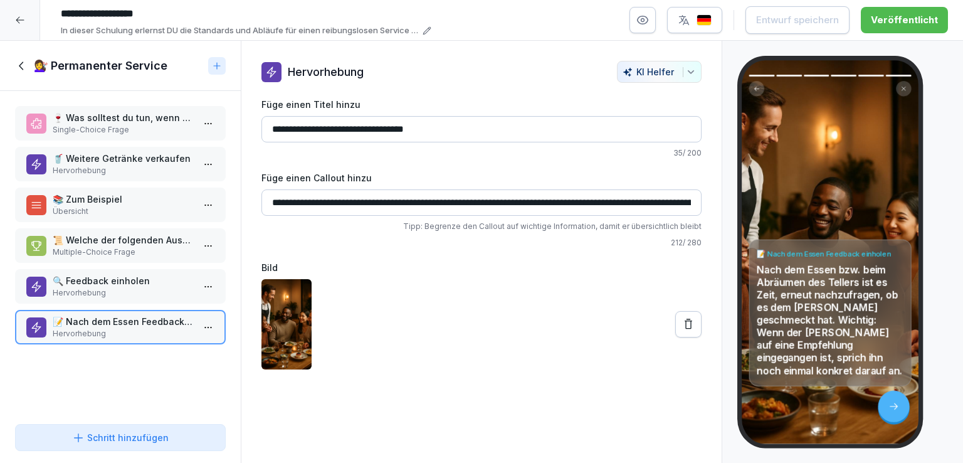
click at [19, 63] on icon at bounding box center [22, 66] width 14 height 14
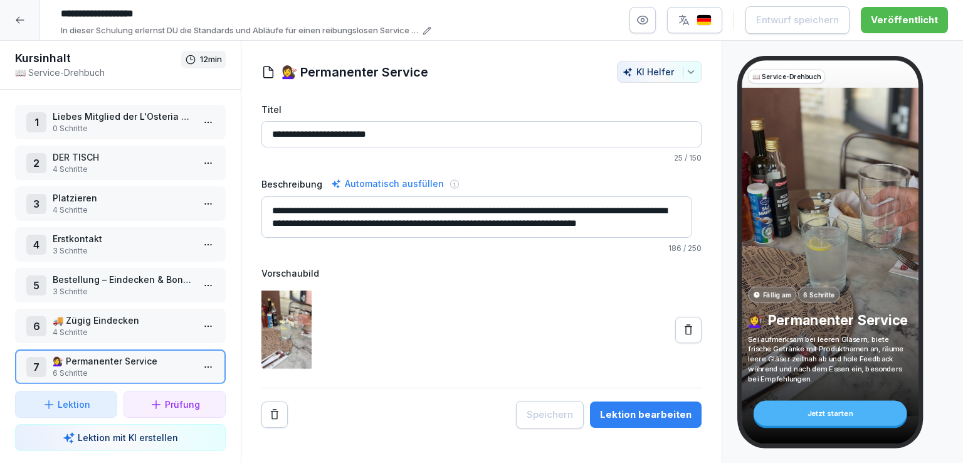
scroll to position [94, 0]
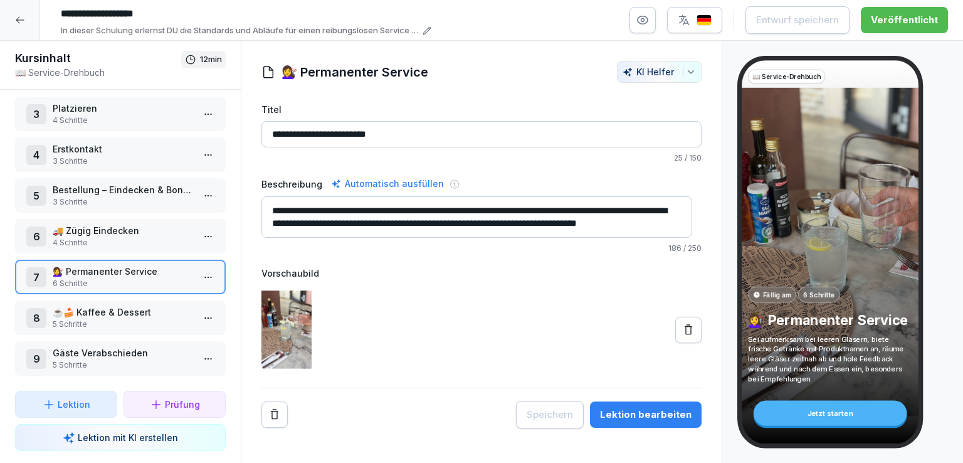
click at [118, 319] on p "5 Schritte" at bounding box center [123, 324] width 140 height 11
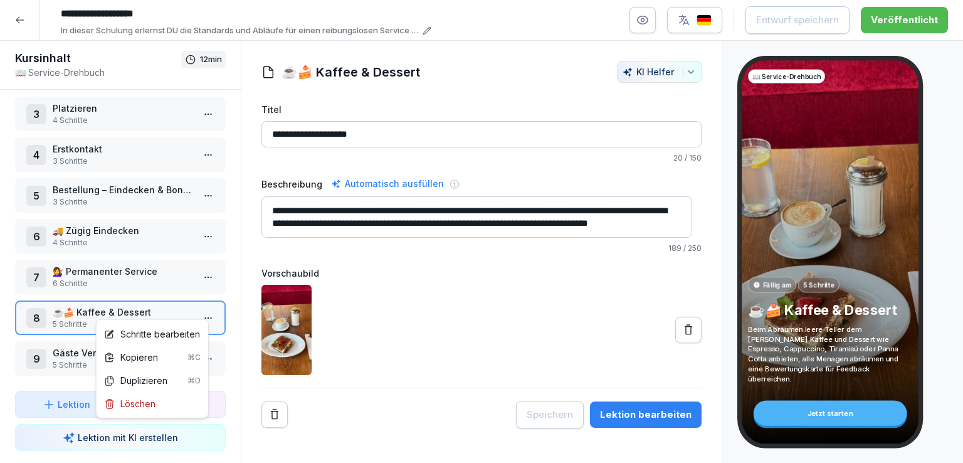
click at [204, 312] on html "**********" at bounding box center [481, 231] width 963 height 463
click at [167, 335] on div "Schritte bearbeiten" at bounding box center [152, 333] width 96 height 13
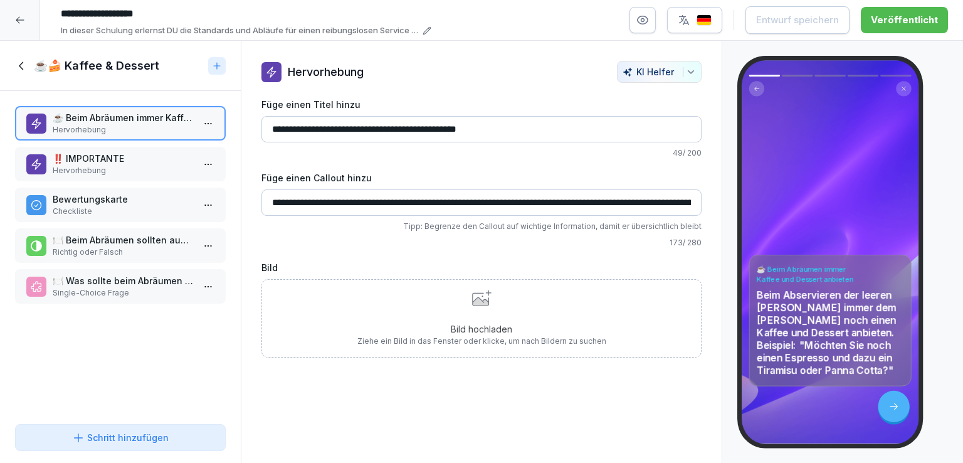
click at [111, 159] on p "‼️ IMPORTANTE" at bounding box center [123, 158] width 140 height 13
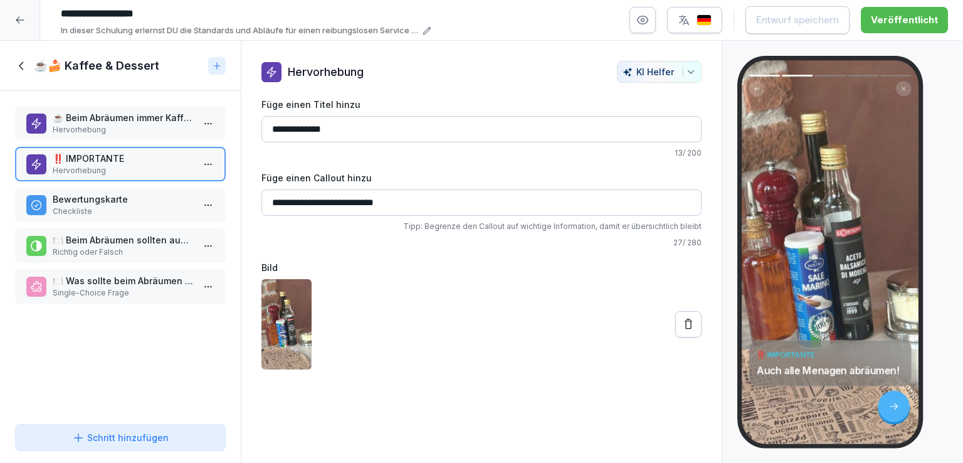
click at [125, 196] on p "Bewertungskarte" at bounding box center [123, 198] width 140 height 13
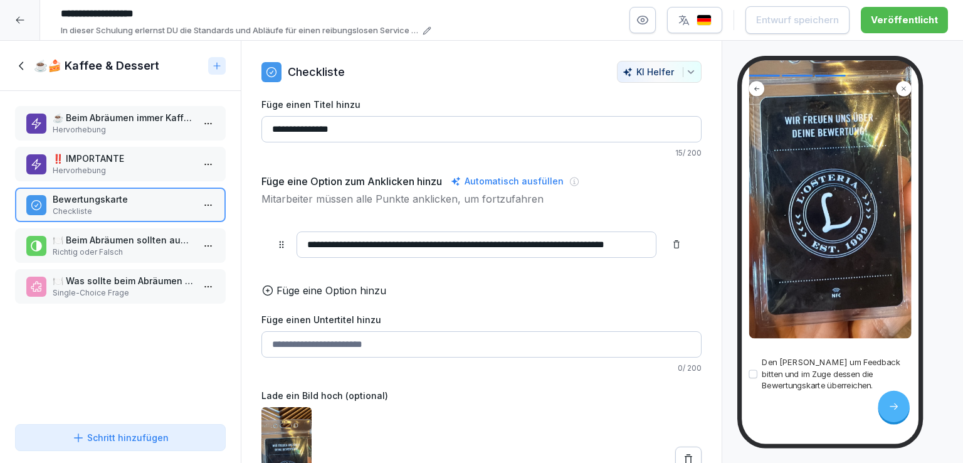
scroll to position [243, 0]
click at [125, 243] on p "🍽️ Beim Abräumen sollten auch alle Menagen abgeräumt werden." at bounding box center [123, 239] width 140 height 13
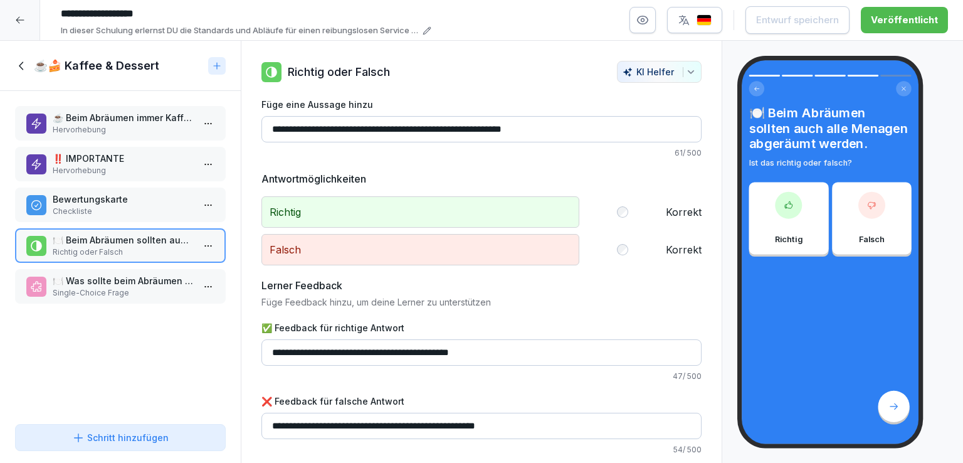
click at [148, 282] on p "🍽️ Was sollte beim Abräumen der leeren Teller immer angeboten werden?" at bounding box center [123, 280] width 140 height 13
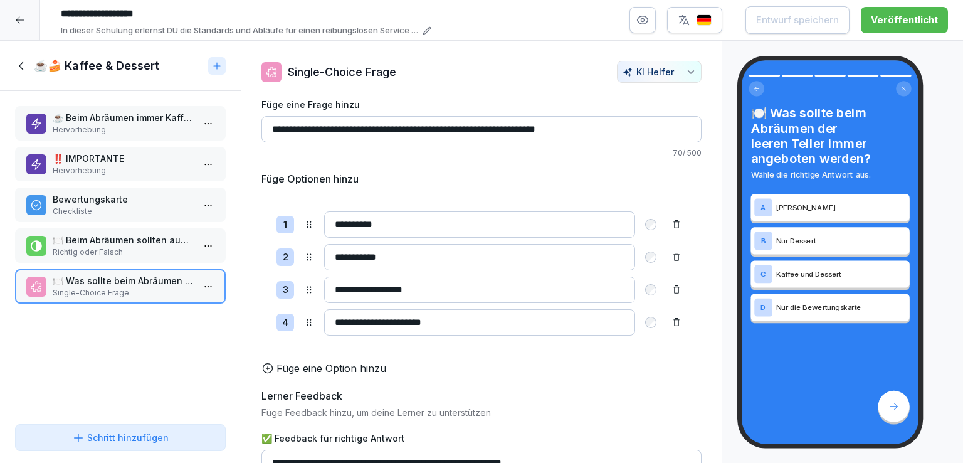
click at [20, 66] on icon at bounding box center [22, 66] width 14 height 14
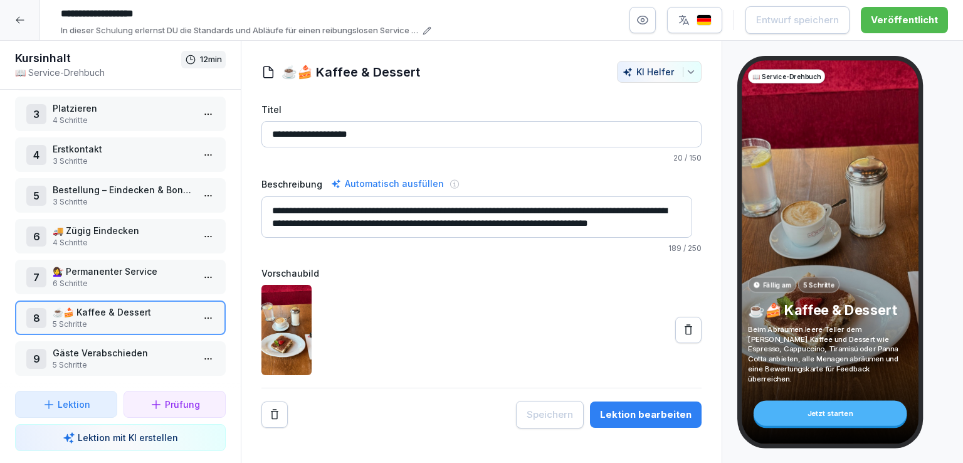
click at [133, 346] on p "Gäste Verabschieden" at bounding box center [123, 352] width 140 height 13
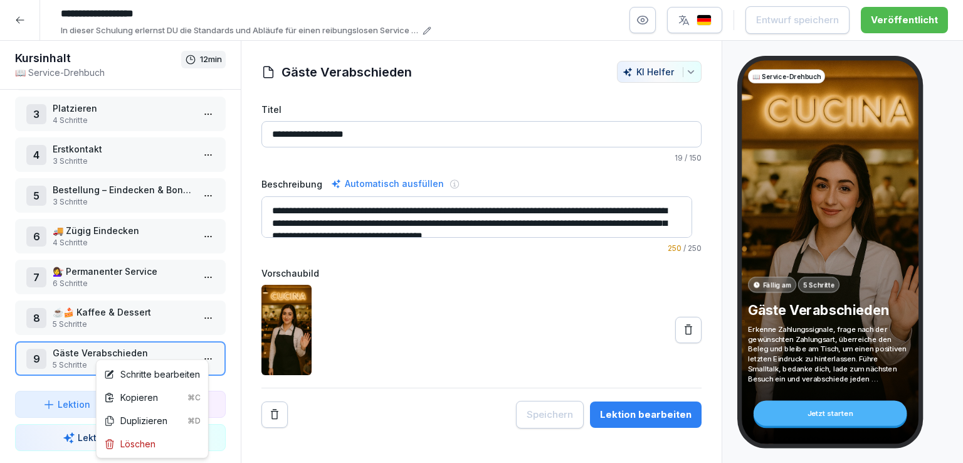
click at [201, 349] on html "**********" at bounding box center [481, 231] width 963 height 463
click at [176, 377] on div "Schritte bearbeiten" at bounding box center [152, 373] width 96 height 13
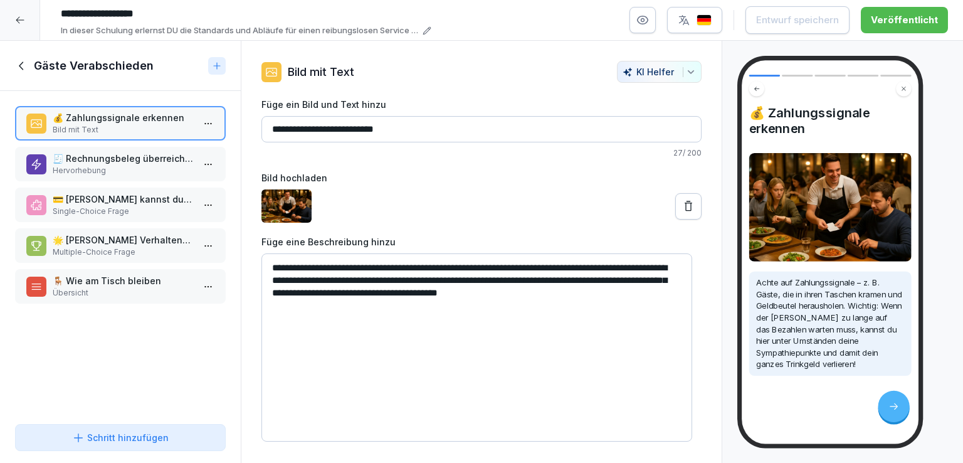
click at [100, 160] on p "🧾 Rechnungsbeleg überreichen!" at bounding box center [123, 158] width 140 height 13
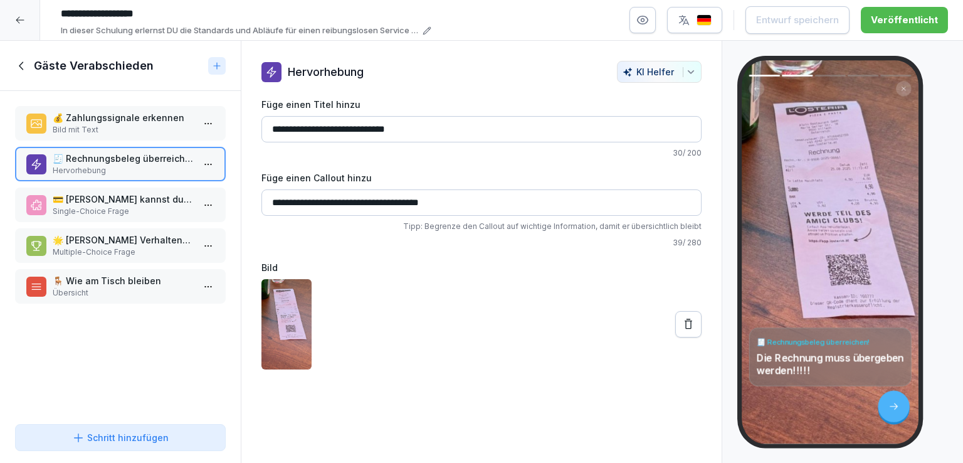
click at [139, 203] on p "💳 [PERSON_NAME] kannst du erkennen, dass ein [PERSON_NAME] bezahlen möchte?" at bounding box center [123, 198] width 140 height 13
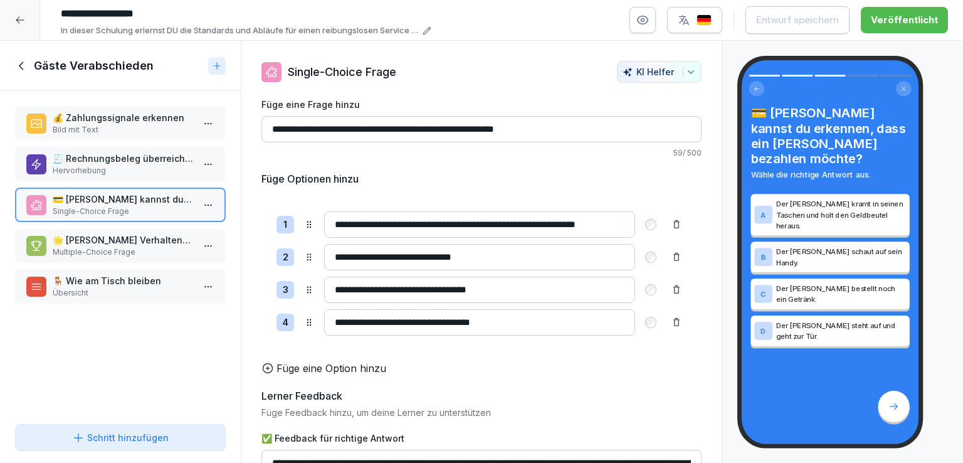
click at [142, 240] on p "🌟 [PERSON_NAME] Verhaltensweisen hinterlassen einen guten letzten Eindruck beim…" at bounding box center [123, 239] width 140 height 13
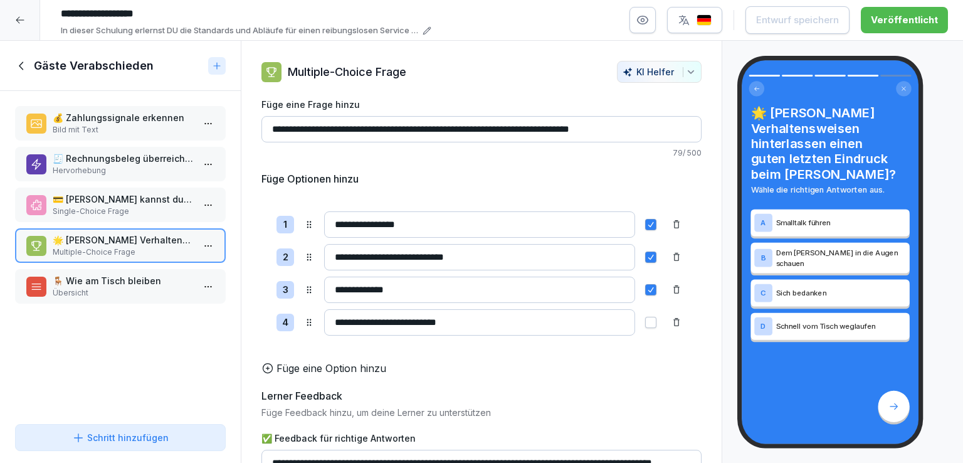
click at [139, 274] on p "🪑 Wie am Tisch bleiben" at bounding box center [123, 280] width 140 height 13
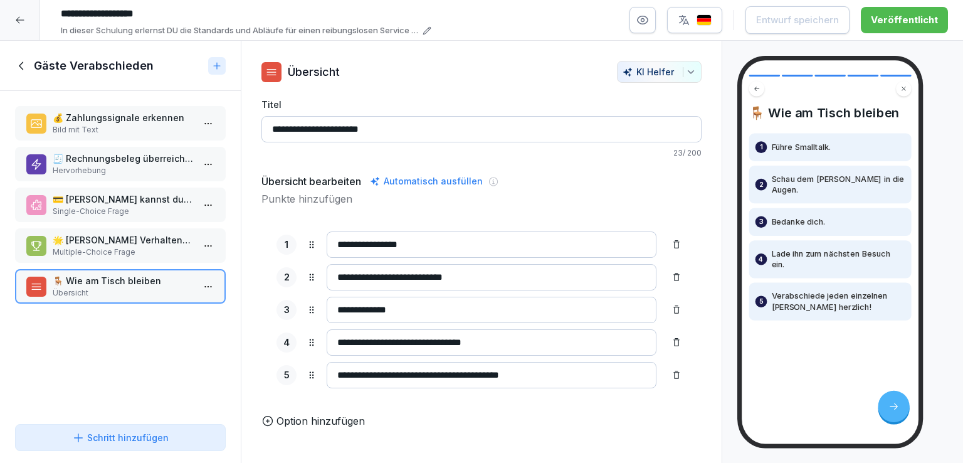
click at [23, 63] on icon at bounding box center [22, 66] width 14 height 14
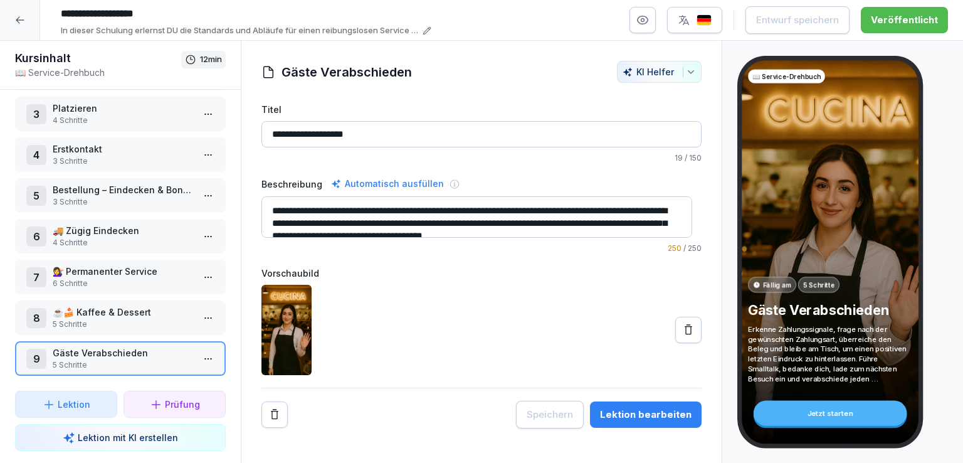
click at [18, 19] on icon at bounding box center [20, 20] width 10 height 10
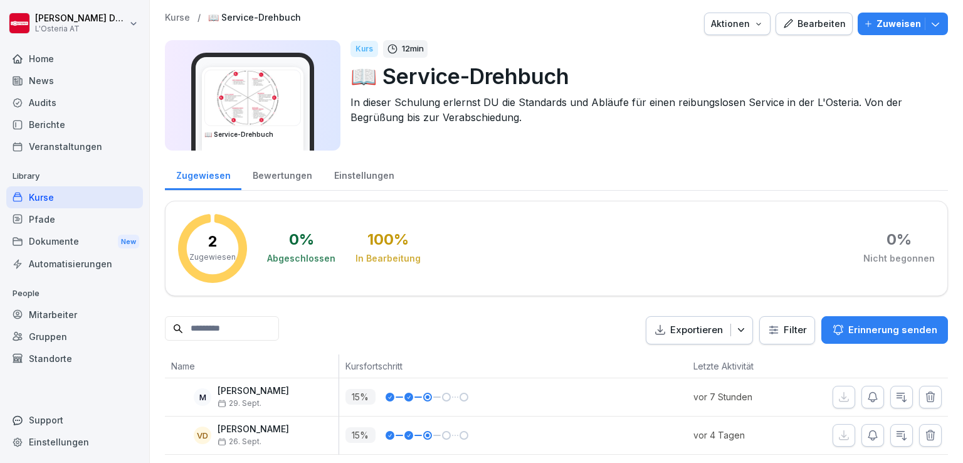
click at [18, 19] on html "[PERSON_NAME] L'Osteria AT Home News Audits Berichte Veranstaltungen Library Ku…" at bounding box center [481, 231] width 963 height 463
click at [55, 199] on html "[PERSON_NAME] L'Osteria AT Home News Audits Berichte Veranstaltungen Library Ku…" at bounding box center [481, 231] width 963 height 463
click at [55, 199] on div "Kurse" at bounding box center [74, 197] width 137 height 22
